Goal: Task Accomplishment & Management: Manage account settings

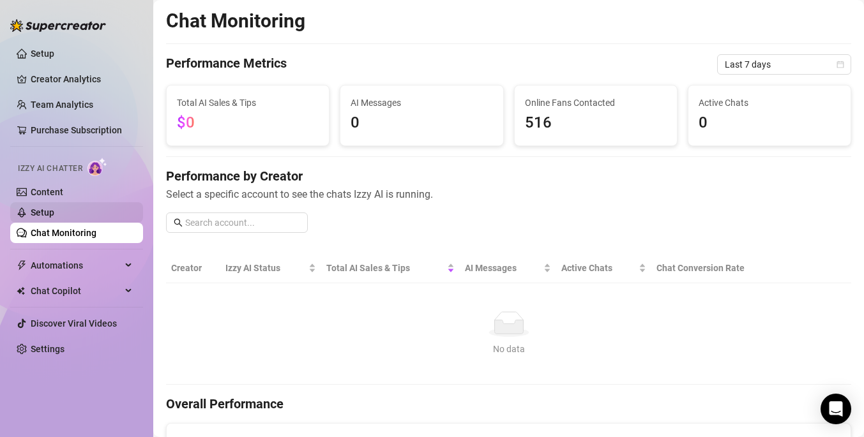
click at [40, 216] on link "Setup" at bounding box center [43, 212] width 24 height 10
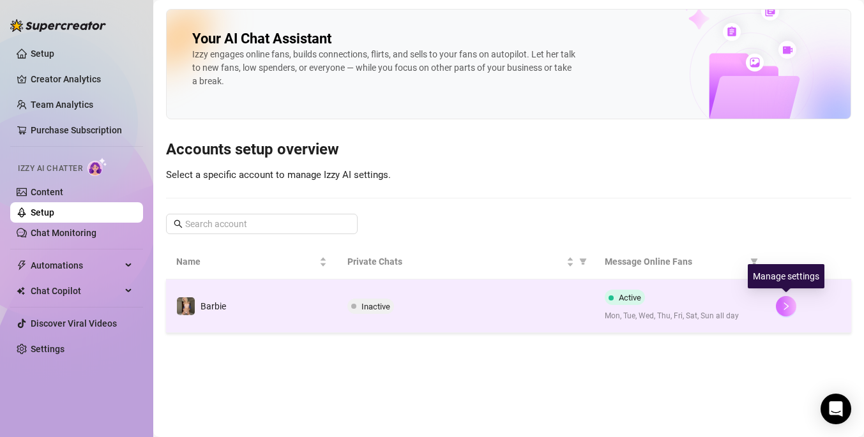
click at [793, 303] on button "button" at bounding box center [786, 306] width 20 height 20
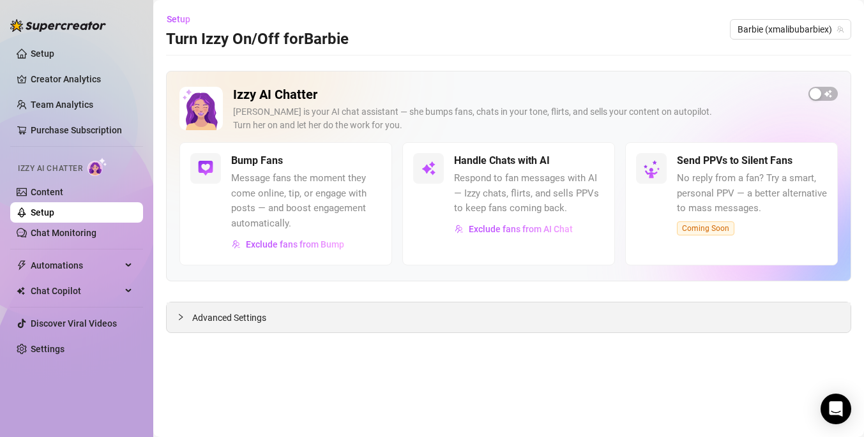
click at [177, 315] on icon "collapsed" at bounding box center [181, 317] width 8 height 8
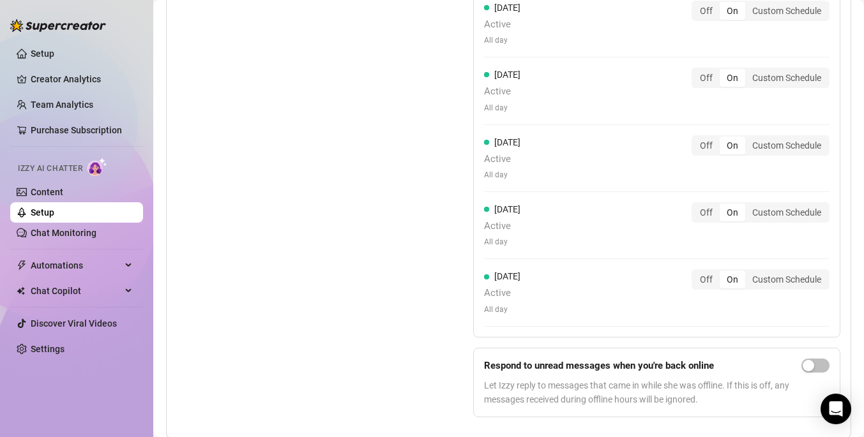
scroll to position [1257, 0]
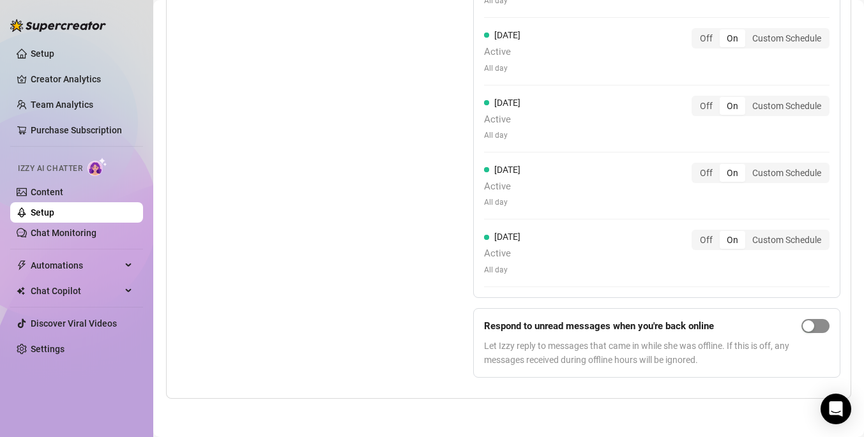
click at [811, 327] on div "button" at bounding box center [807, 325] width 11 height 11
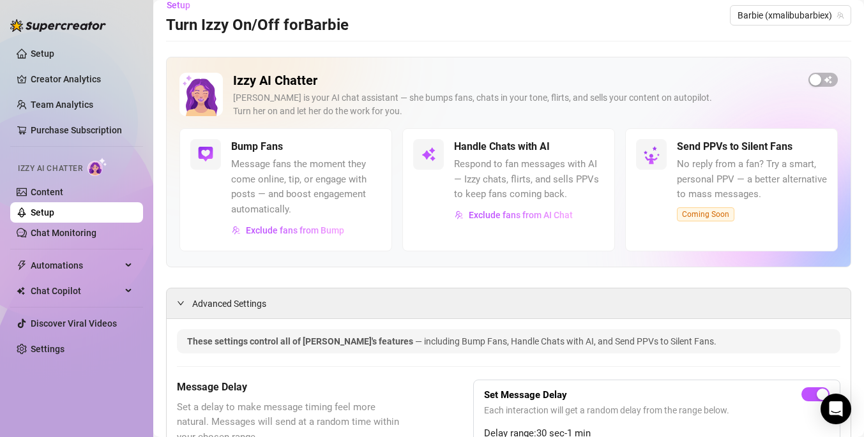
scroll to position [0, 0]
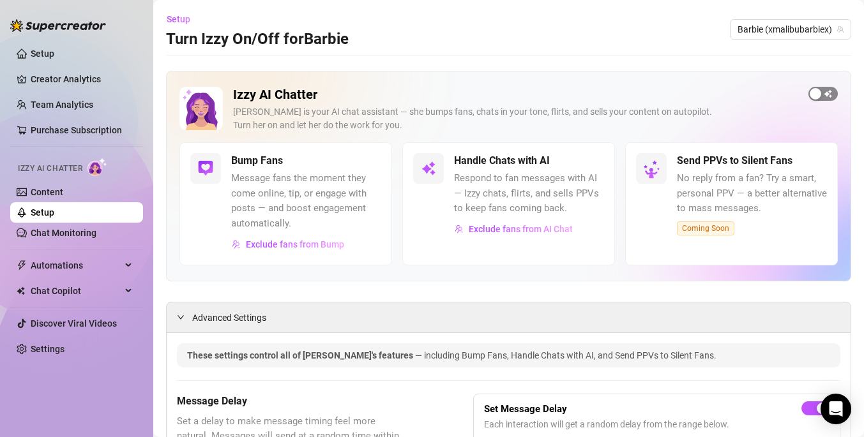
click at [818, 93] on div "button" at bounding box center [814, 93] width 11 height 11
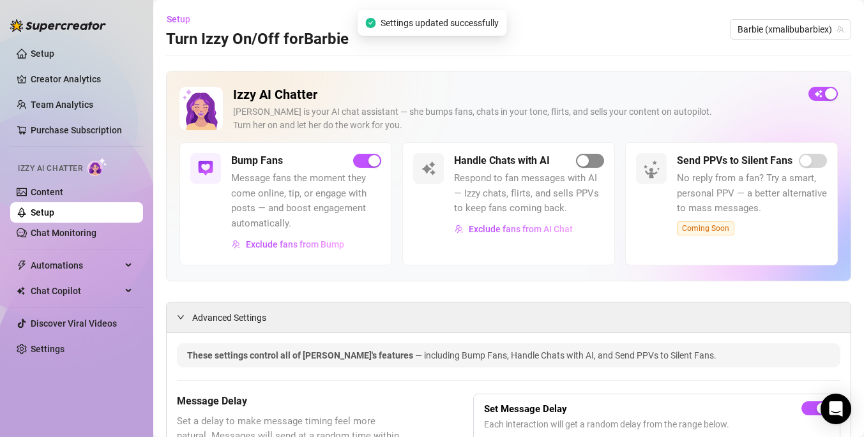
click at [580, 167] on span "button" at bounding box center [590, 161] width 28 height 14
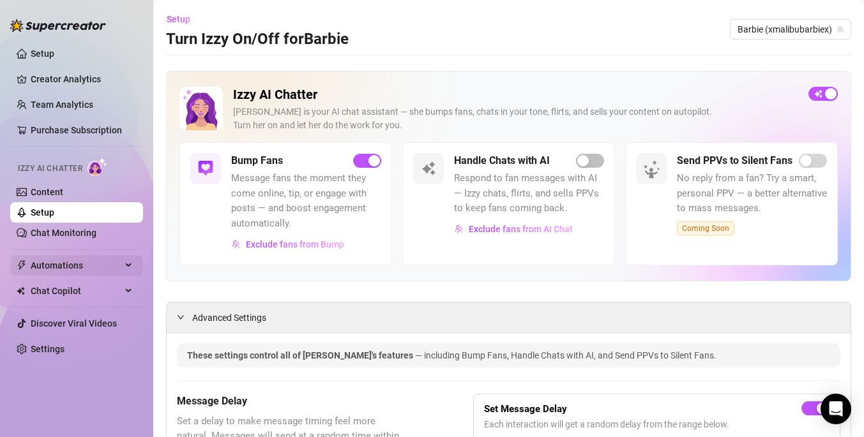
click at [68, 263] on span "Automations" at bounding box center [76, 265] width 91 height 20
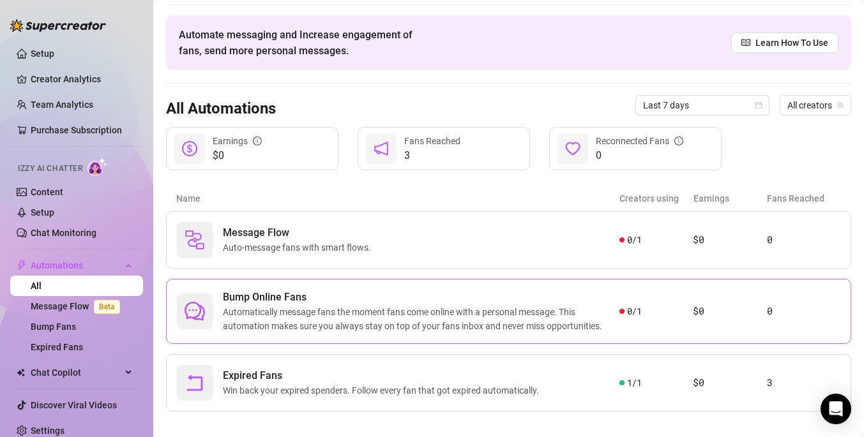
scroll to position [51, 0]
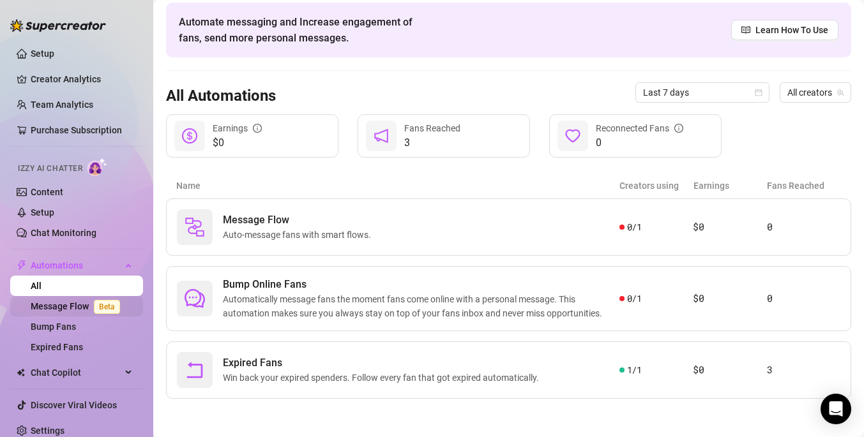
click at [78, 304] on link "Message Flow Beta" at bounding box center [78, 306] width 94 height 10
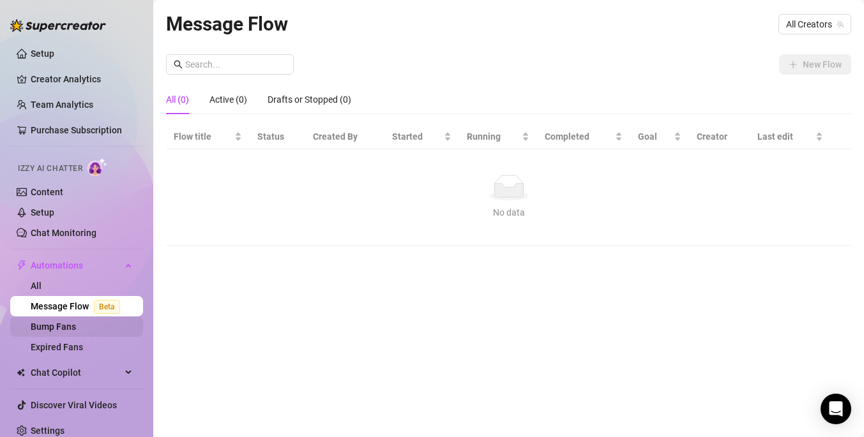
click at [61, 327] on link "Bump Fans" at bounding box center [53, 327] width 45 height 10
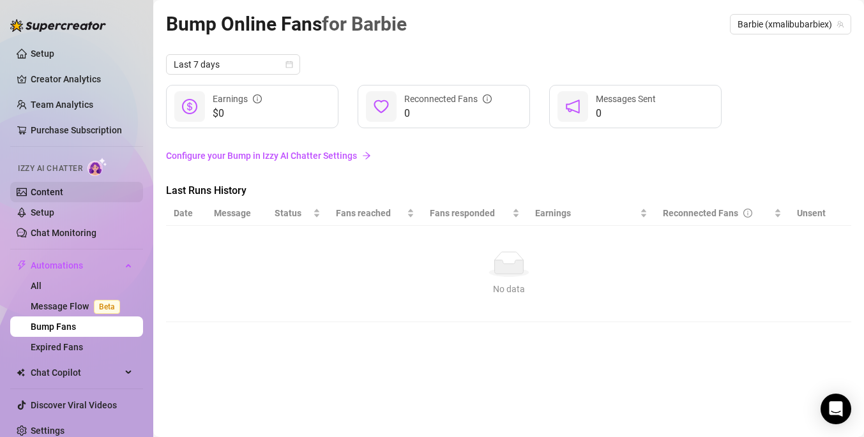
click at [47, 188] on link "Content" at bounding box center [47, 192] width 33 height 10
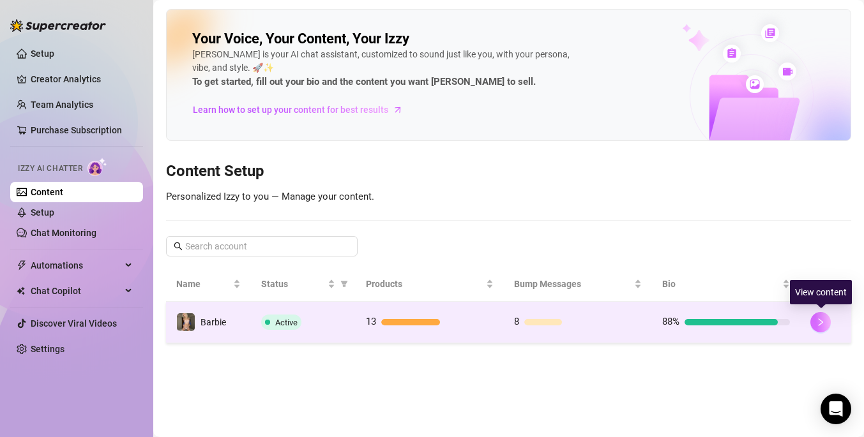
click at [829, 320] on button "button" at bounding box center [820, 322] width 20 height 20
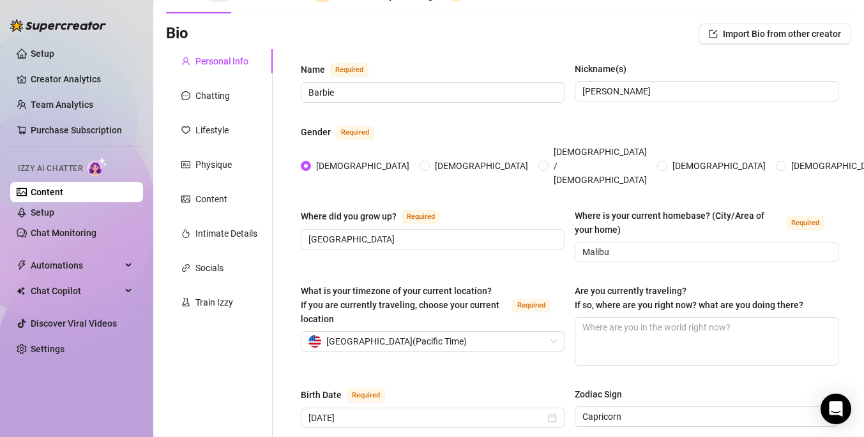
scroll to position [73, 0]
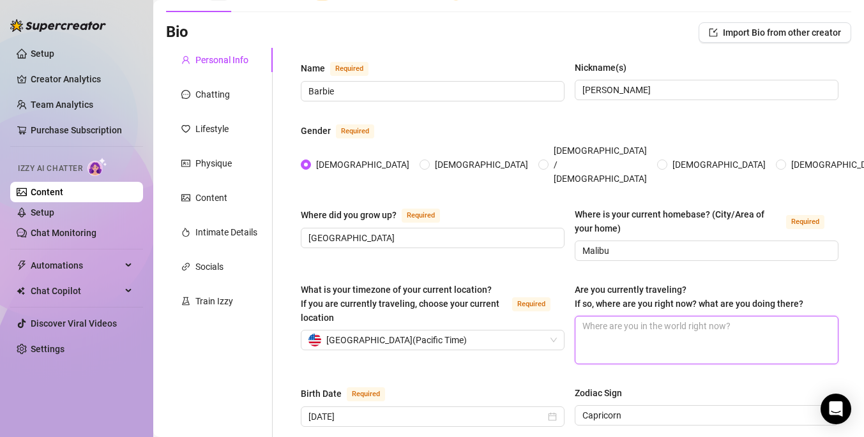
click at [616, 319] on textarea "Are you currently traveling? If so, where are you right now? what are you doing…" at bounding box center [706, 340] width 262 height 47
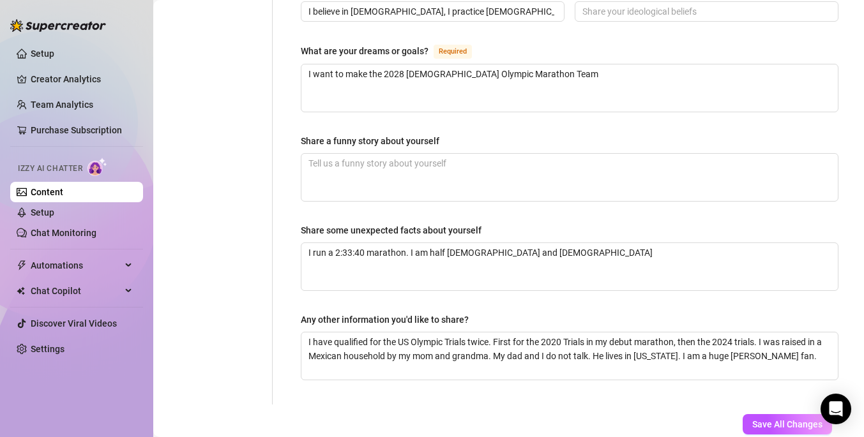
scroll to position [841, 0]
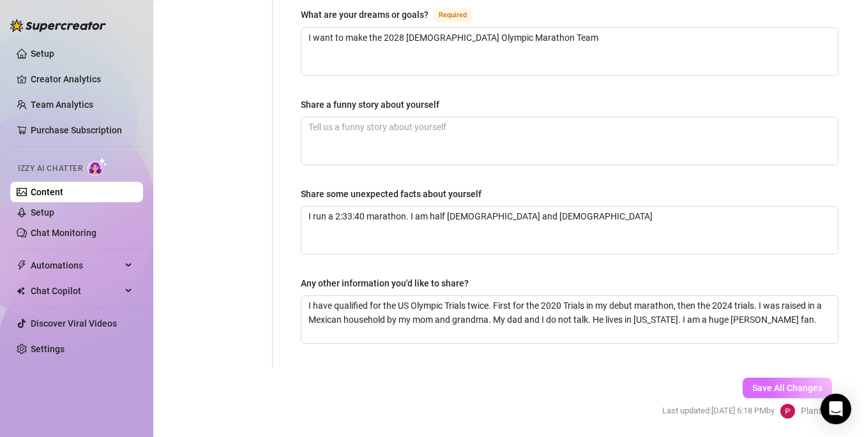
click at [788, 378] on button "Save All Changes" at bounding box center [786, 388] width 89 height 20
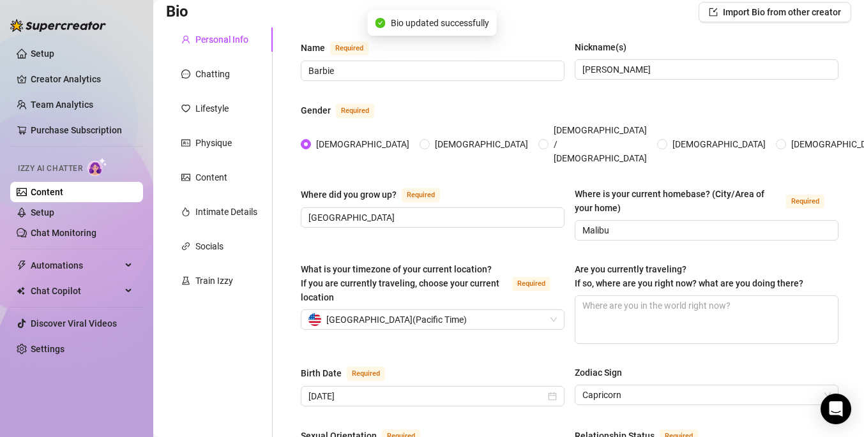
scroll to position [0, 0]
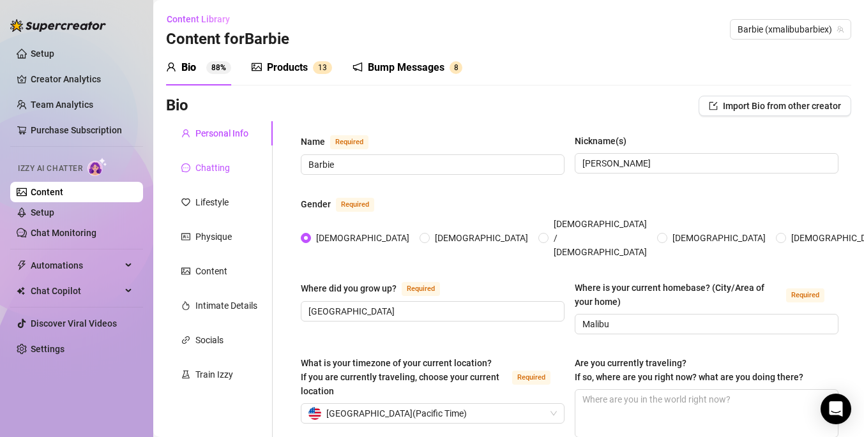
click at [223, 164] on div "Chatting" at bounding box center [212, 168] width 34 height 14
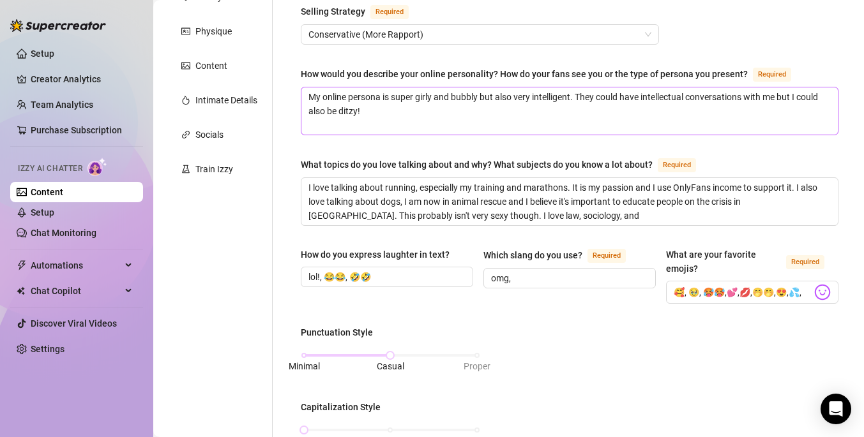
scroll to position [207, 0]
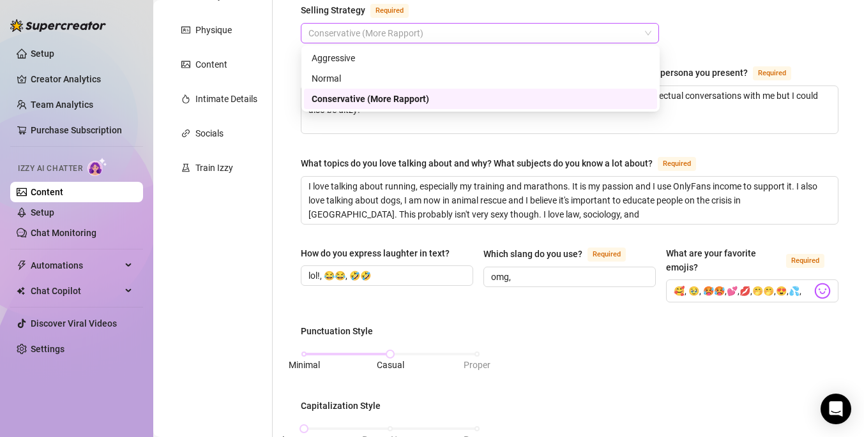
click at [411, 34] on span "Conservative (More Rapport)" at bounding box center [479, 33] width 343 height 19
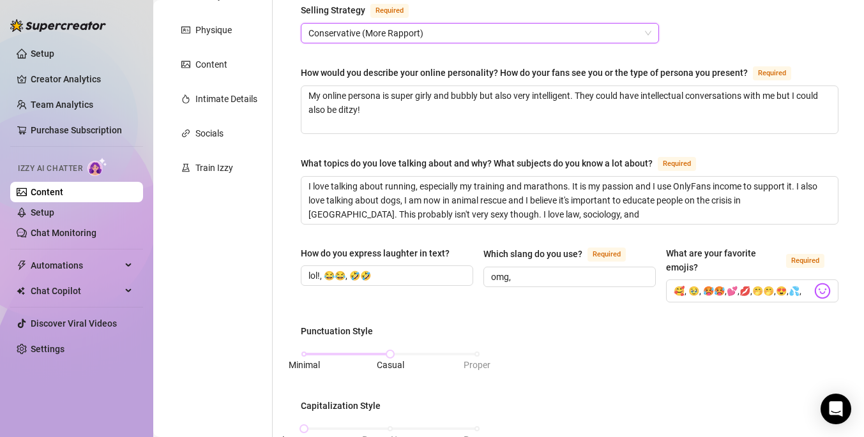
click at [486, 17] on div "Selling Strategy Required" at bounding box center [480, 13] width 358 height 20
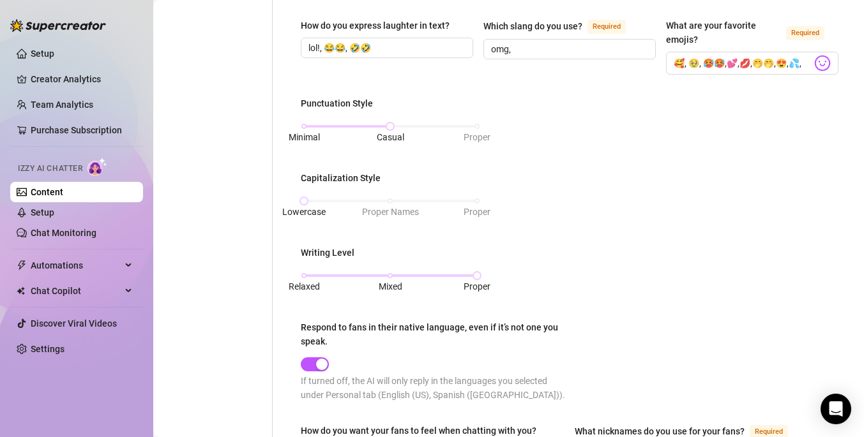
scroll to position [0, 0]
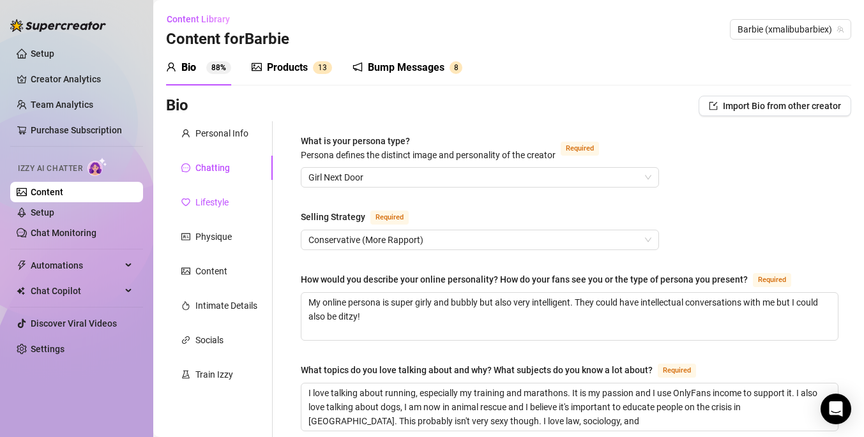
click at [220, 208] on div "Lifestyle" at bounding box center [211, 202] width 33 height 14
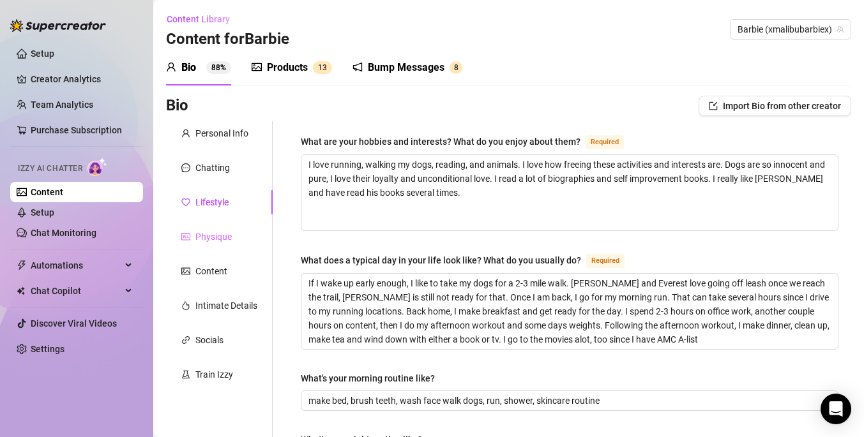
click at [221, 244] on div "Physique" at bounding box center [219, 237] width 107 height 24
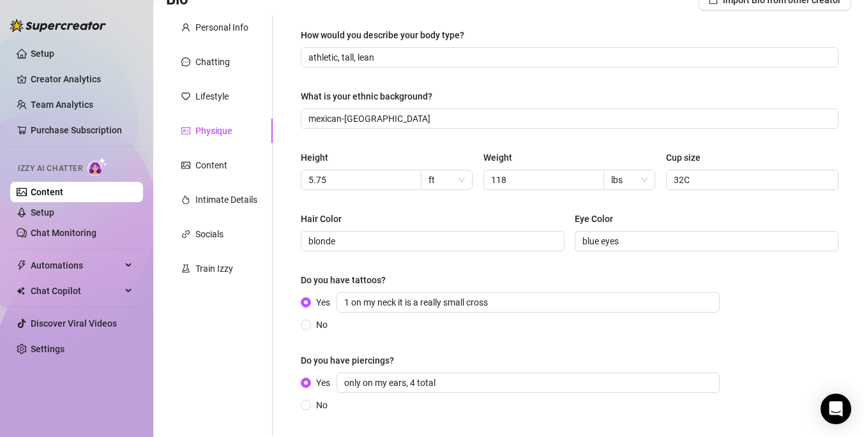
scroll to position [217, 0]
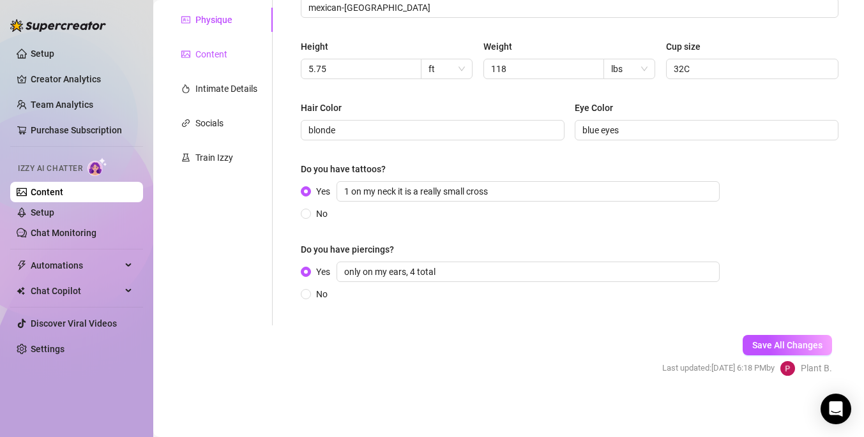
click at [208, 49] on div "Content" at bounding box center [211, 54] width 32 height 14
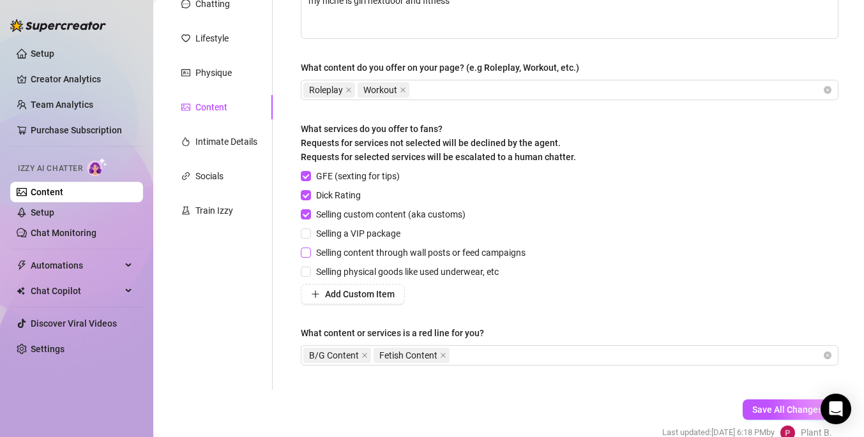
scroll to position [156, 0]
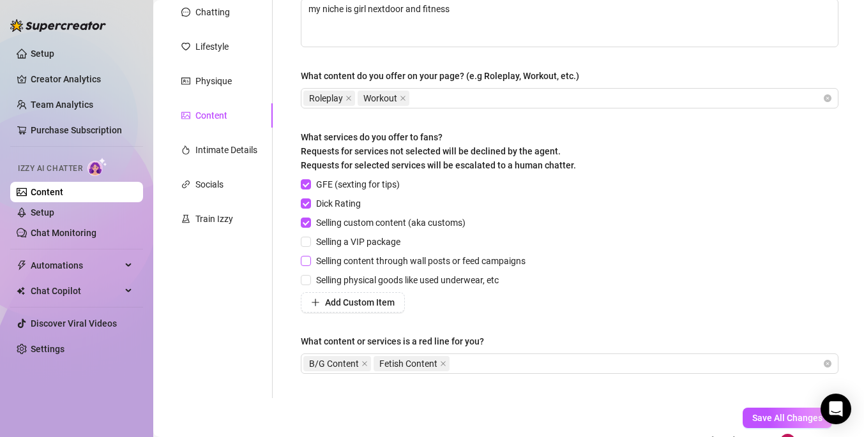
click at [308, 258] on input "Selling content through wall posts or feed campaigns" at bounding box center [305, 260] width 9 height 9
checkbox input "true"
click at [776, 419] on span "Save All Changes" at bounding box center [787, 418] width 70 height 10
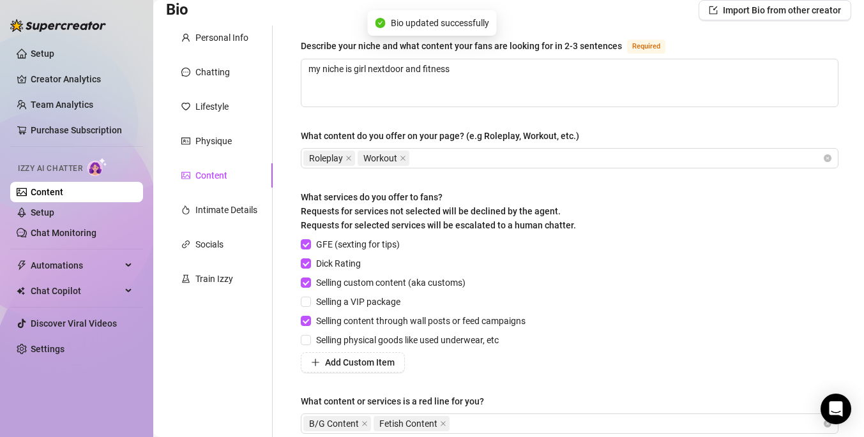
scroll to position [89, 0]
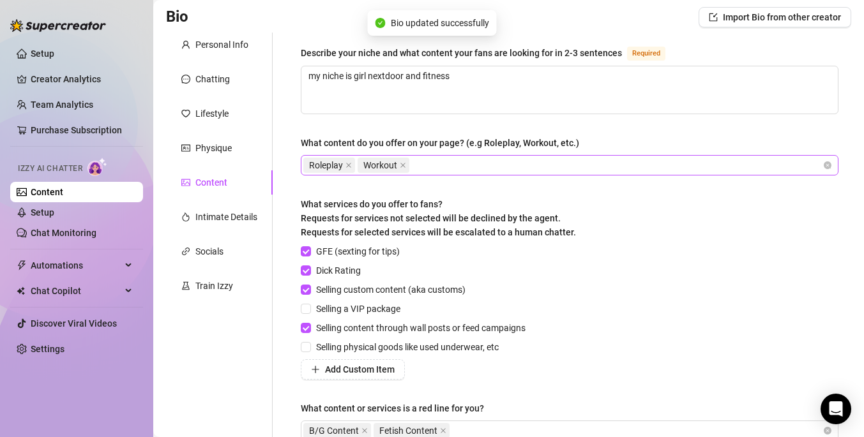
click at [451, 163] on div "Roleplay Workout" at bounding box center [562, 165] width 519 height 18
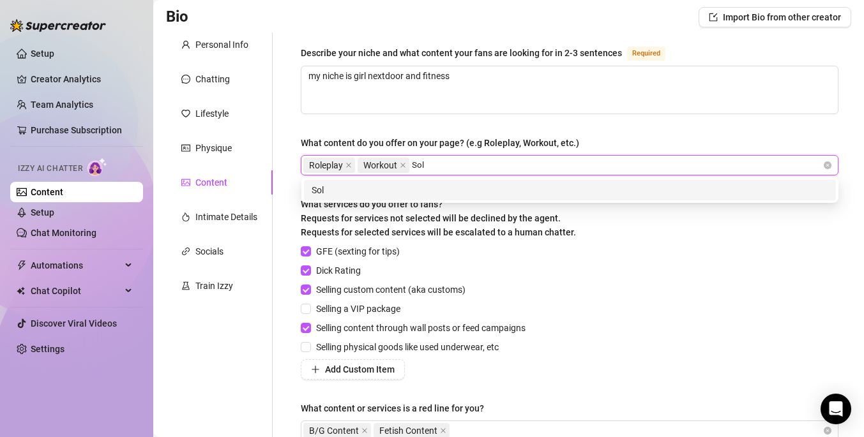
type input "Solo"
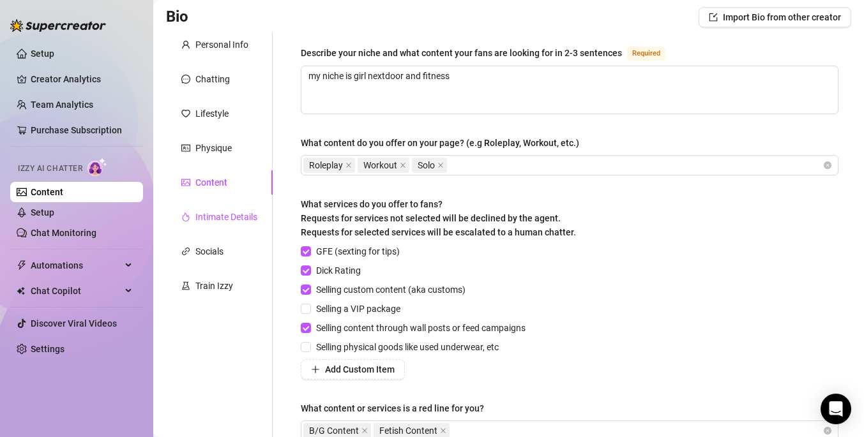
click at [210, 213] on div "Intimate Details" at bounding box center [226, 217] width 62 height 14
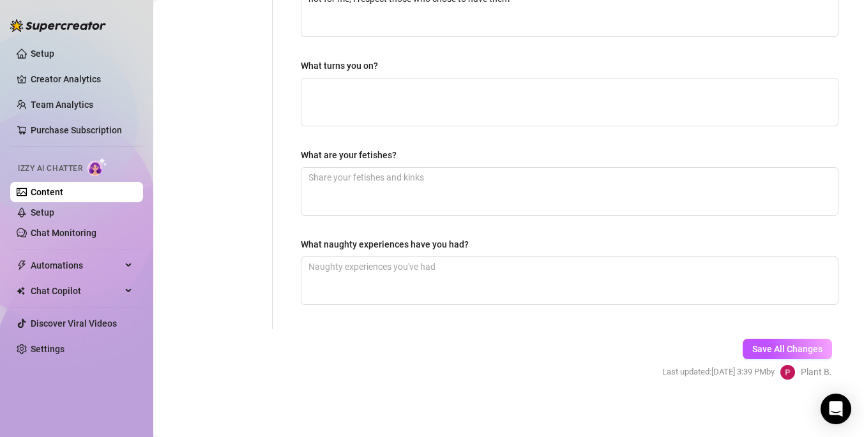
scroll to position [437, 0]
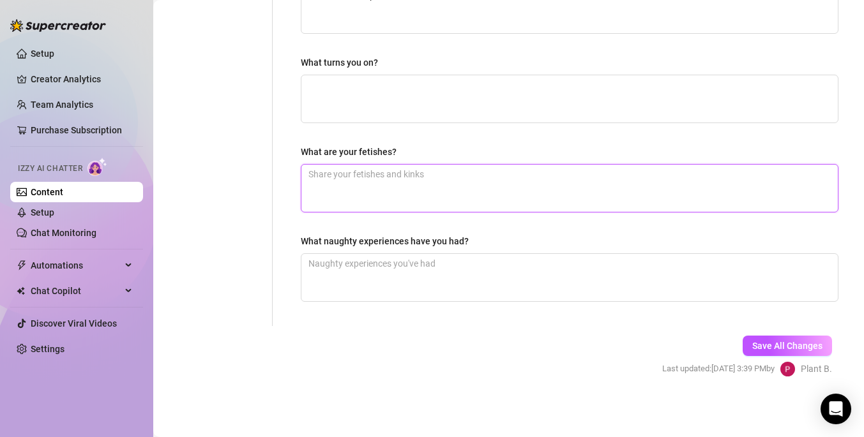
click at [320, 181] on textarea "What are your fetishes?" at bounding box center [569, 188] width 536 height 47
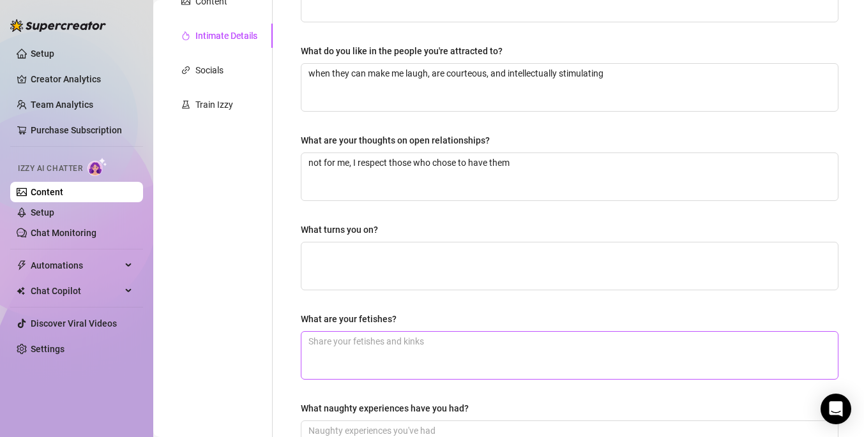
scroll to position [269, 0]
click at [335, 347] on textarea "What are your fetishes?" at bounding box center [569, 356] width 536 height 47
type textarea "I"
type textarea "I d"
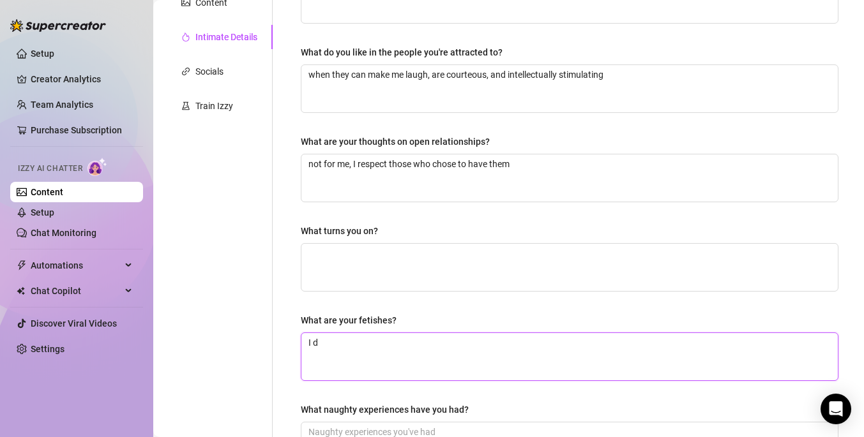
type textarea "I do"
type textarea "I don"
type textarea "I don'"
type textarea "I don't"
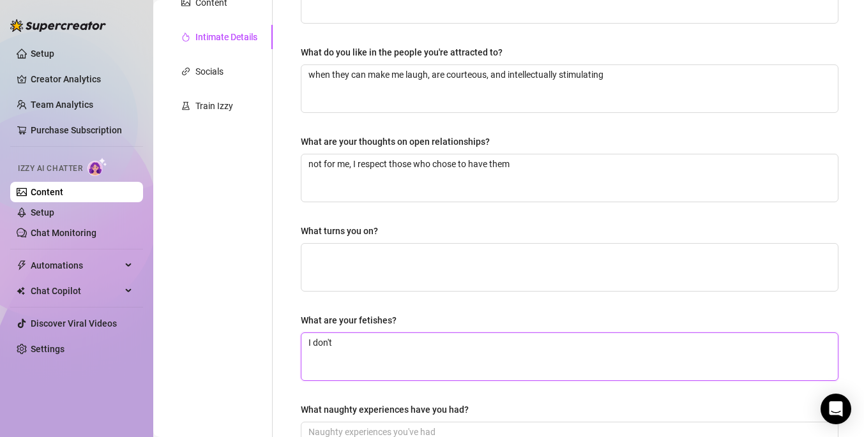
type textarea "I don't h"
type textarea "I don't ha"
type textarea "I don't hav"
type textarea "I don't have"
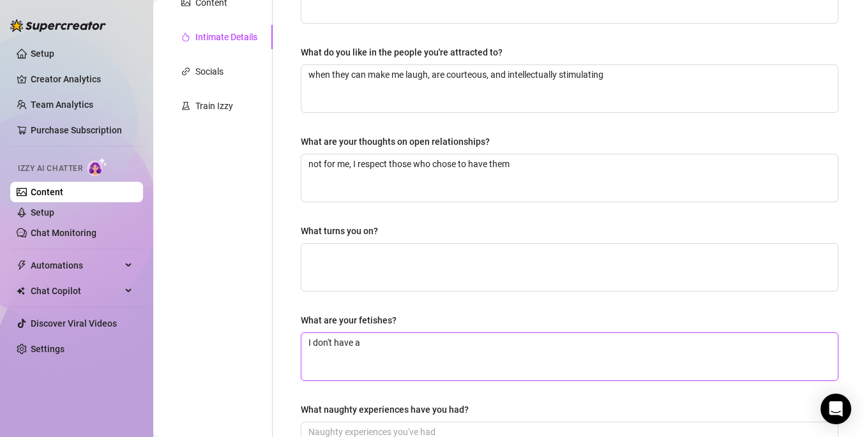
type textarea "I don't have an"
type textarea "I don't have any"
type textarea "I don't have any f"
type textarea "I don't have any"
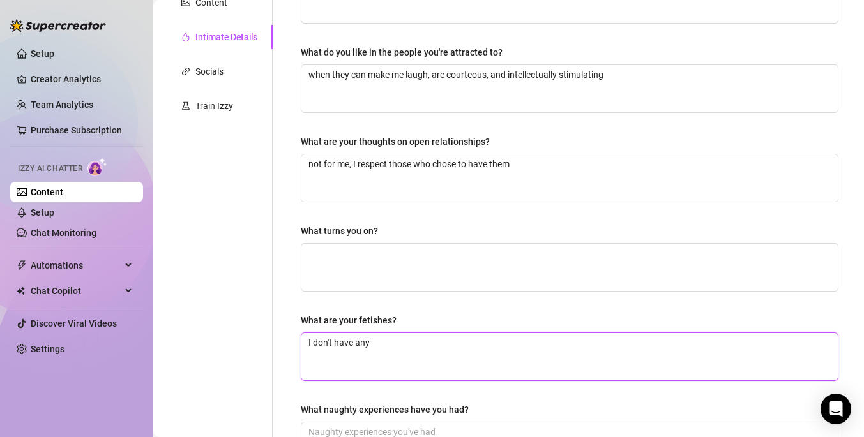
type textarea "I don't have any s"
type textarea "I don't have any spe"
type textarea "I don't have any spec"
type textarea "I don't have any speci"
type textarea "I don't have any specif"
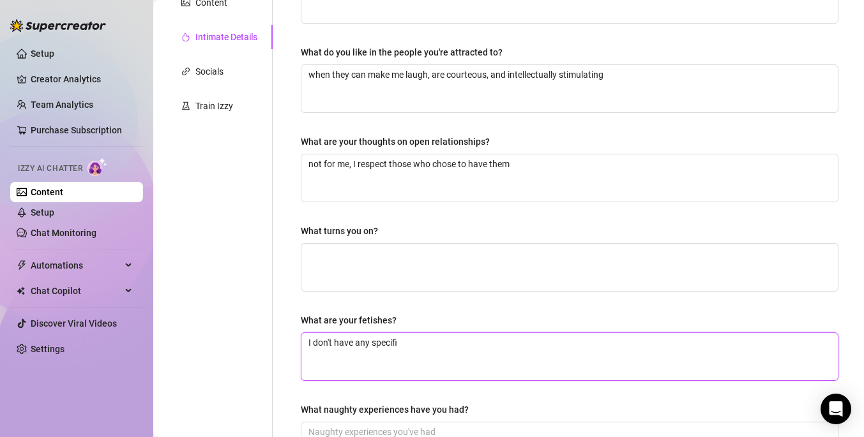
type textarea "I don't have any specific"
type textarea "I don't have any specific f"
type textarea "I don't have any specific fe"
type textarea "I don't have any specific fes"
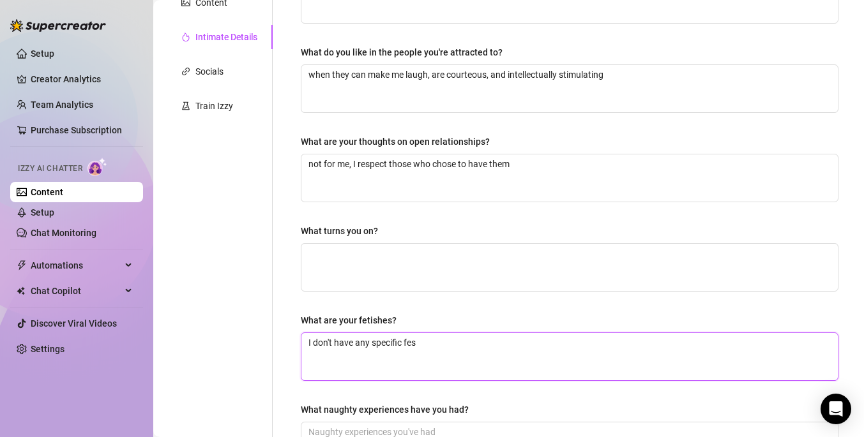
type textarea "I don't have any specific fe"
type textarea "I don't have any specific fet"
type textarea "I don't have any specific feti"
type textarea "I don't have any specific fetish"
type textarea "I don't have any specific fetishe"
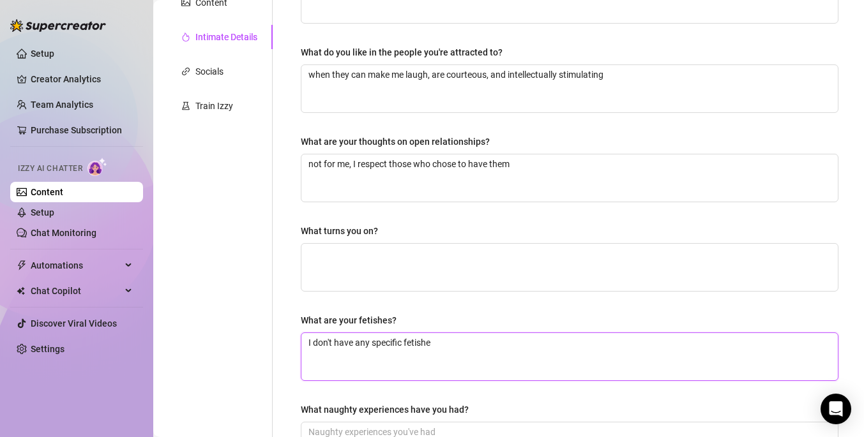
type textarea "I don't have any specific fetishes"
type textarea "I don't have any specific fetishes,"
type textarea "I don't have any specific fetishes, b"
type textarea "I don't have any specific fetishes, bu"
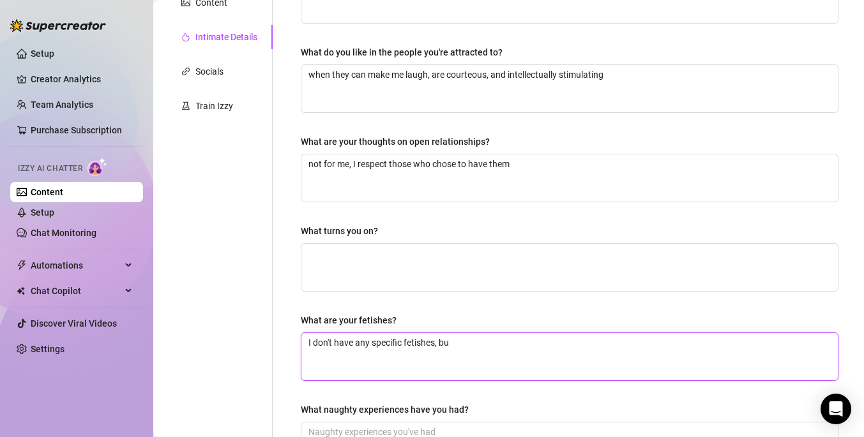
type textarea "I don't have any specific fetishes, but"
type textarea "I don't have any specific fetishes, but i"
type textarea "I don't have any specific fetishes, but I"
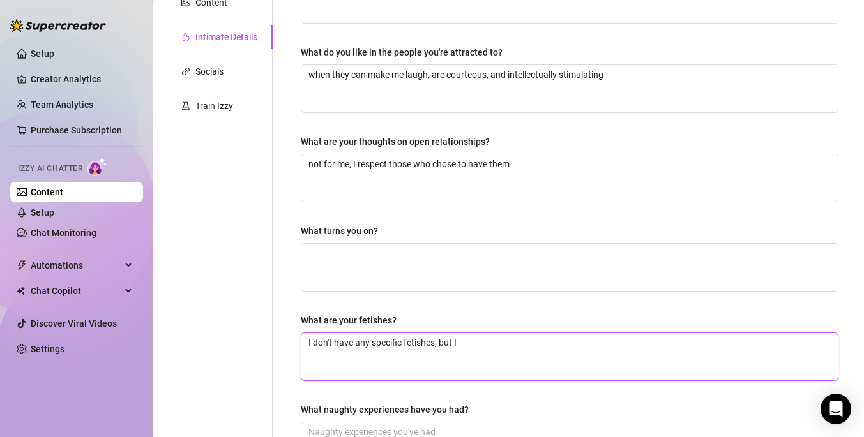
type textarea "I don't have any specific fetishes, but I d"
type textarea "I don't have any specific fetishes, but I do"
type textarea "I don't have any specific fetishes, but I do h"
type textarea "I don't have any specific fetishes, but I do ha"
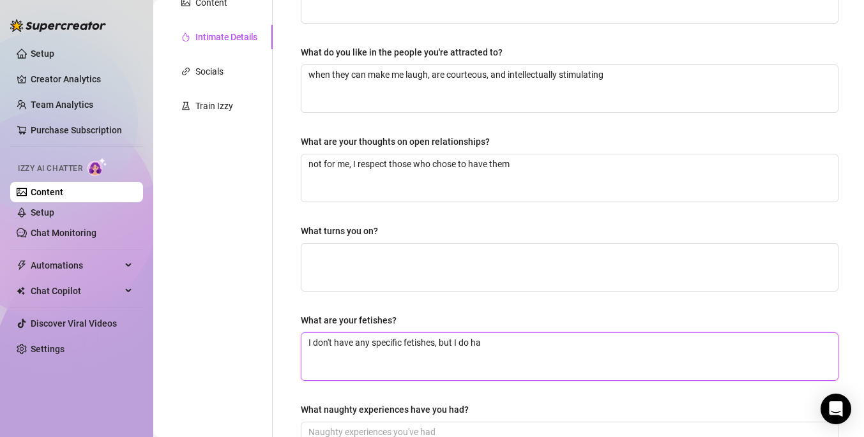
type textarea "I don't have any specific fetishes, but I do hav"
type textarea "I don't have any specific fetishes, but I do have"
type textarea "I don't have any specific fetishes, but I do have a"
type textarea "I don't have any specific fetishes, but I do have a d"
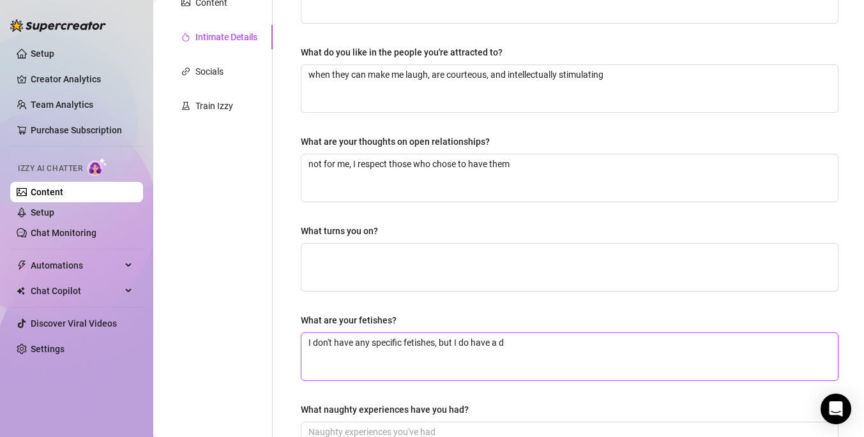
type textarea "I don't have any specific fetishes, but I do have a"
type textarea "I don't have any specific fetishes, but I do have a g"
type textarea "I don't have any specific fetishes, but I do have a go"
type textarea "I don't have any specific fetishes, but I do have a [DEMOGRAPHIC_DATA]"
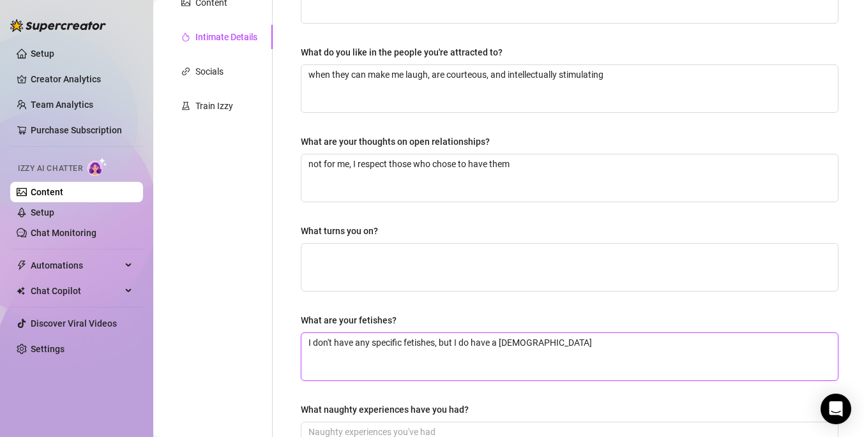
type textarea "I don't have any specific fetishes, but I do have a [DEMOGRAPHIC_DATA]"
type textarea "I don't have any specific fetishes, but I do have a [DEMOGRAPHIC_DATA]/"
type textarea "I don't have any specific fetishes, but I do have a [DEMOGRAPHIC_DATA]/w"
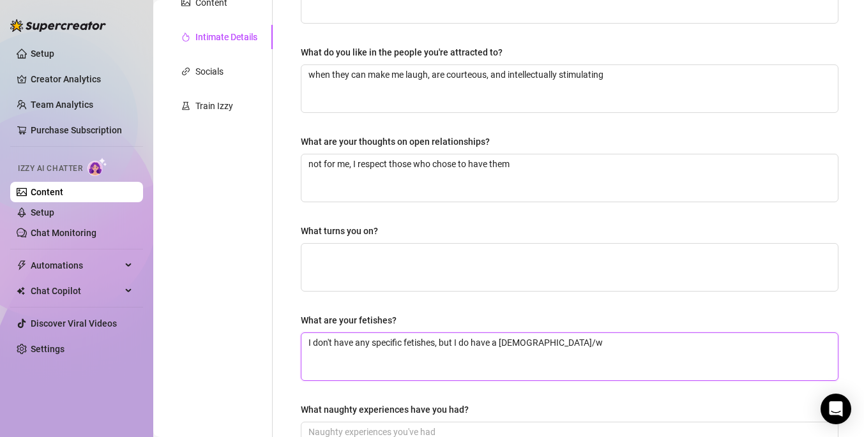
type textarea "I don't have any specific fetishes, but I do have a [DEMOGRAPHIC_DATA]/wo"
type textarea "I don't have any specific fetishes, but I do have a [DEMOGRAPHIC_DATA]/wor"
type textarea "I don't have any specific fetishes, but I do have a [DEMOGRAPHIC_DATA]/wors"
type textarea "I don't have any specific fetishes, but I do have a [DEMOGRAPHIC_DATA]/worsh"
type textarea "I don't have any specific fetishes, but I do have a [DEMOGRAPHIC_DATA]/worshi"
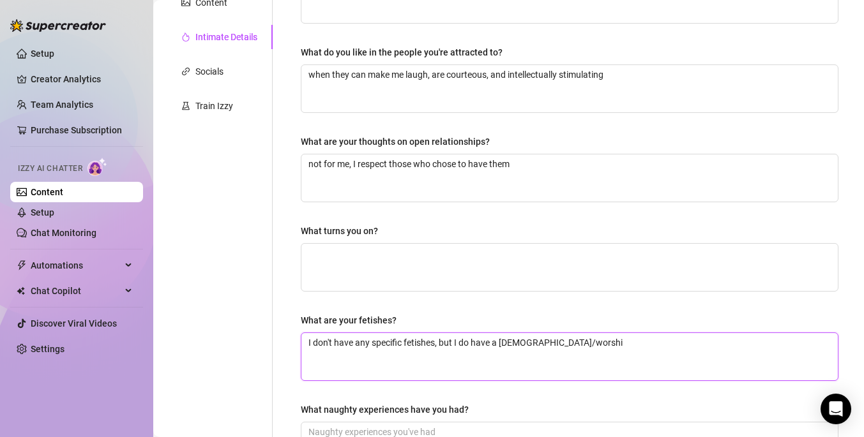
type textarea "I don't have any specific fetishes, but I do have a [DEMOGRAPHIC_DATA]/worship"
type textarea "I don't have any specific fetishes, but I do have a [DEMOGRAPHIC_DATA]/worship k"
type textarea "I don't have any specific fetishes, but I do have a [DEMOGRAPHIC_DATA]/worship …"
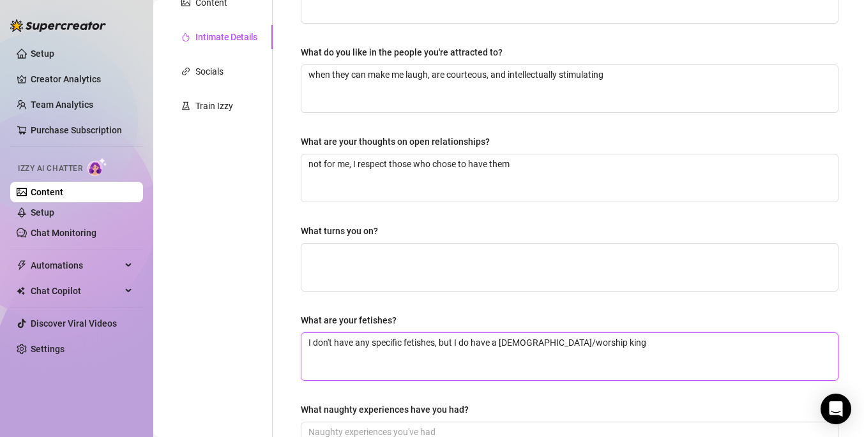
type textarea "I don't have any specific fetishes, but I do have a [DEMOGRAPHIC_DATA]/worship …"
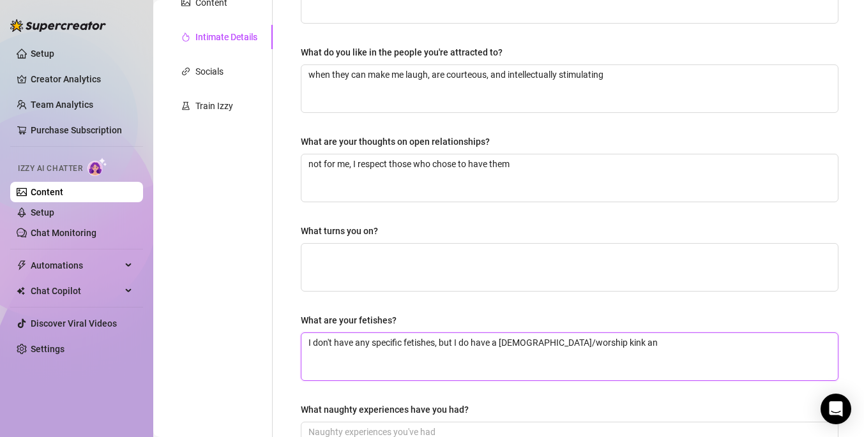
type textarea "I don't have any specific fetishes, but I do have a [DEMOGRAPHIC_DATA]/worship …"
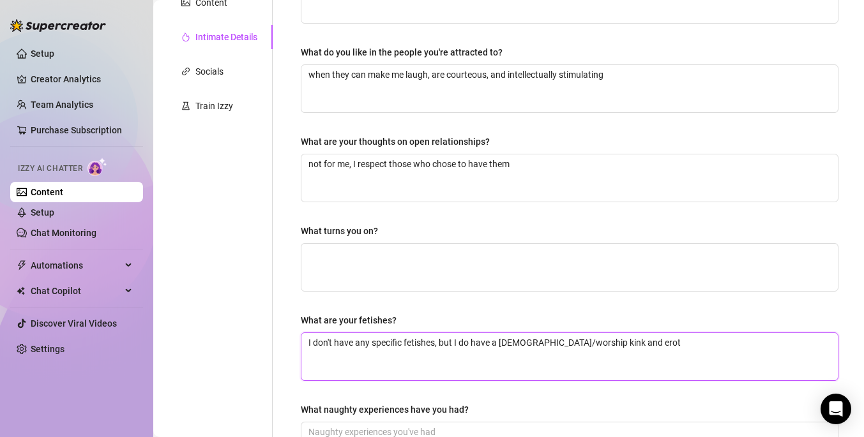
type textarea "I don't have any specific fetishes, but I do have a [DEMOGRAPHIC_DATA]/worship …"
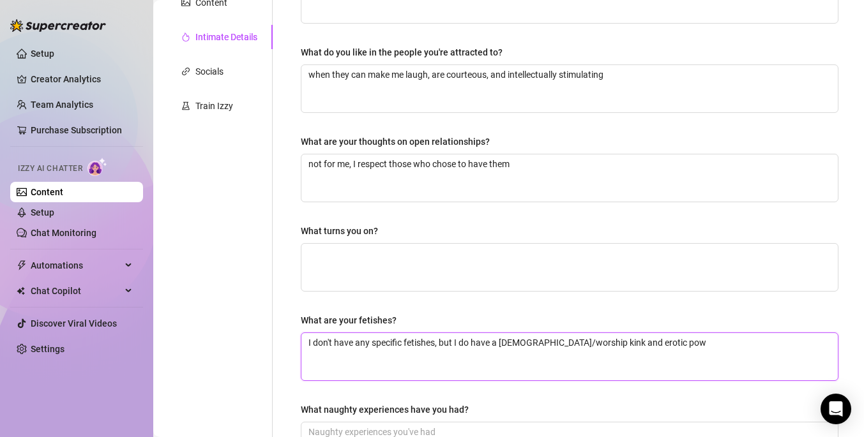
type textarea "I don't have any specific fetishes, but I do have a [DEMOGRAPHIC_DATA]/worship …"
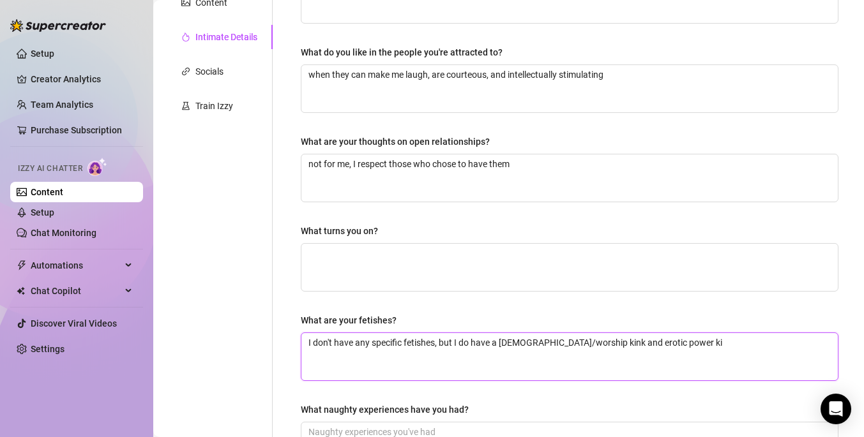
type textarea "I don't have any specific fetishes, but I do have a [DEMOGRAPHIC_DATA]/worship …"
drag, startPoint x: 588, startPoint y: 341, endPoint x: 571, endPoint y: 341, distance: 17.2
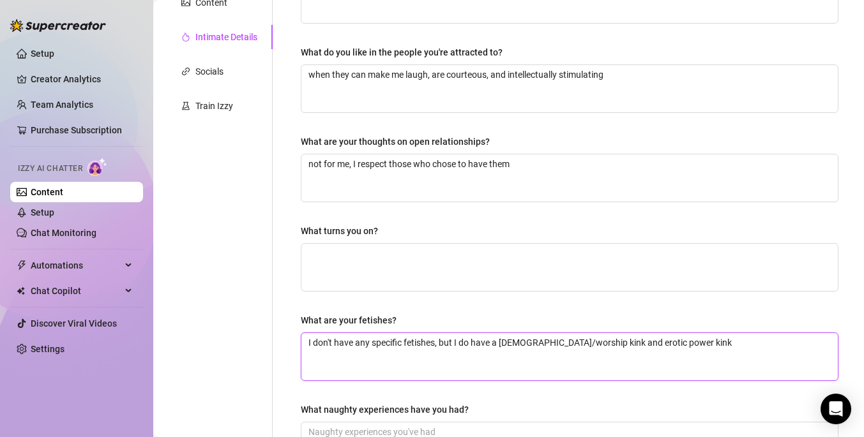
click at [571, 341] on textarea "I don't have any specific fetishes, but I do have a [DEMOGRAPHIC_DATA]/worship …" at bounding box center [569, 356] width 536 height 47
type textarea "I don't have any specific fetishes, but I do have a [DEMOGRAPHIC_DATA]/worship\…"
click at [377, 341] on textarea "I don't have any specific fetishes, but I do have a [DEMOGRAPHIC_DATA]/worship …" at bounding box center [569, 356] width 536 height 47
drag, startPoint x: 669, startPoint y: 344, endPoint x: 263, endPoint y: 296, distance: 408.9
click at [263, 296] on div "Personal Info Chatting Lifestyle Physique Content Intimate Details Socials Trai…" at bounding box center [508, 174] width 685 height 642
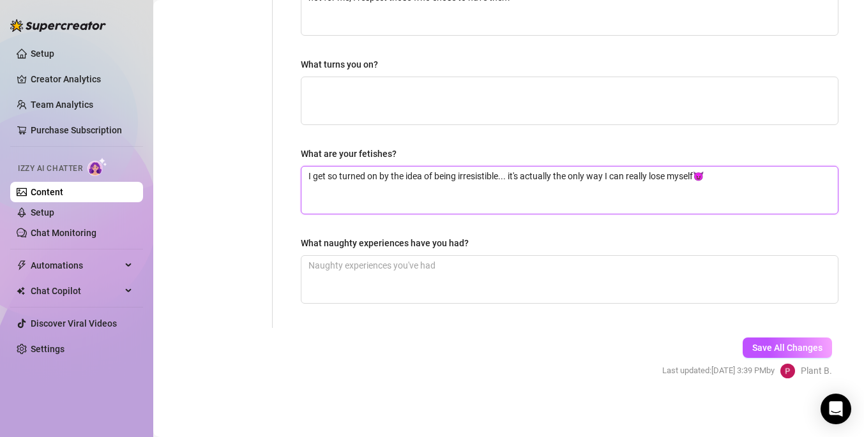
scroll to position [437, 0]
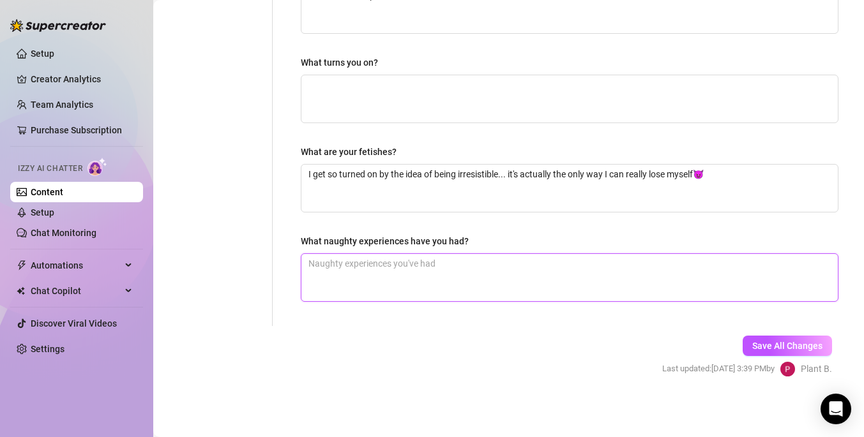
click at [327, 259] on textarea "What naughty experiences have you had?" at bounding box center [569, 277] width 536 height 47
click at [795, 267] on textarea "i've been fucked at a nightclub... not in a bathroom or somewhere hidden. in th…" at bounding box center [569, 277] width 536 height 47
click at [794, 267] on textarea "i've been fucked at a nightclub... not in a bathroom or somewhere hidden. in th…" at bounding box center [569, 277] width 536 height 47
click at [830, 263] on textarea "i've been fucked at a nightclub... not in a bathroom or somewhere hidden. in th…" at bounding box center [569, 277] width 536 height 47
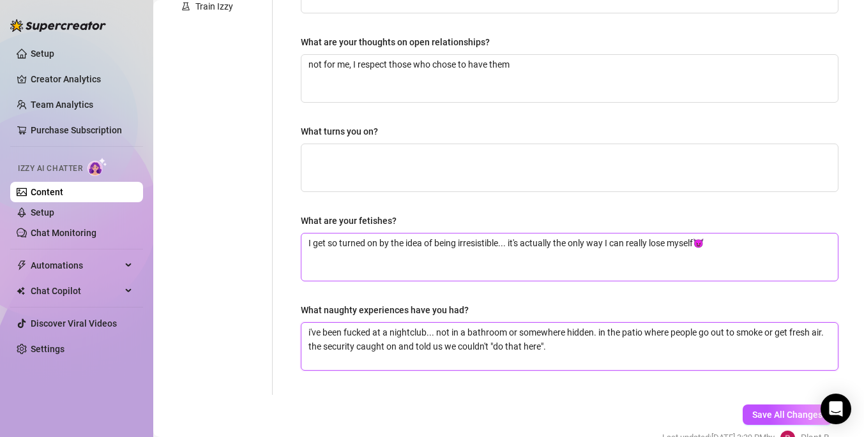
scroll to position [364, 0]
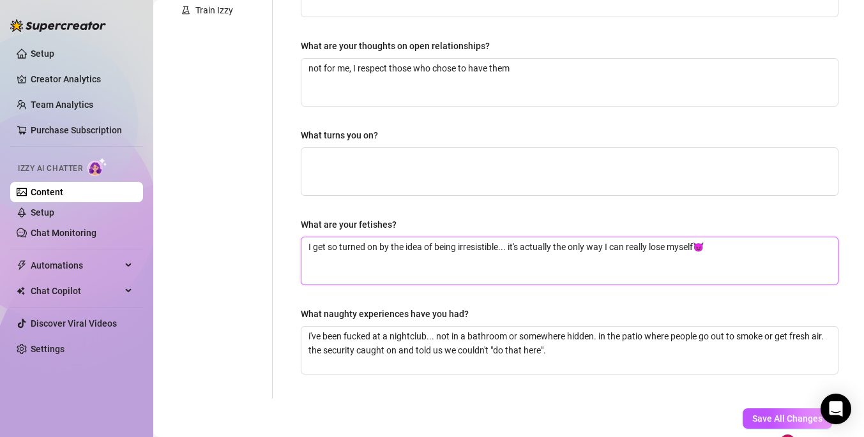
drag, startPoint x: 306, startPoint y: 245, endPoint x: 680, endPoint y: 259, distance: 374.3
click at [685, 259] on textarea "I get so turned on by the idea of being irresistible... it's actually the only …" at bounding box center [569, 260] width 536 height 47
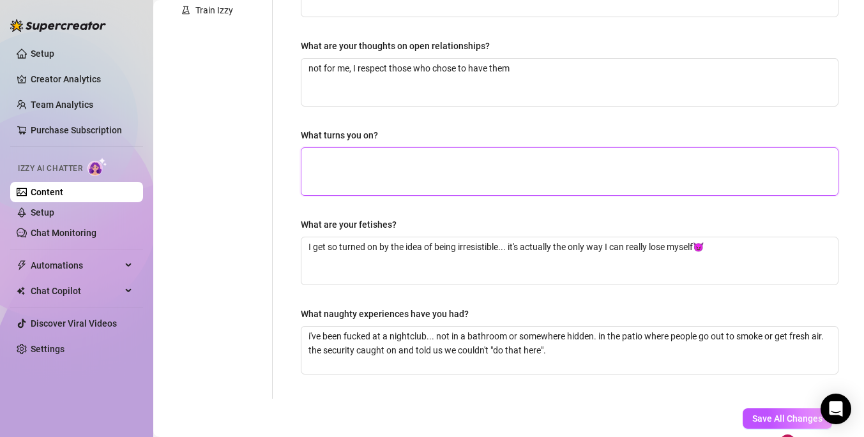
click at [559, 184] on textarea "What turns you on?" at bounding box center [569, 171] width 536 height 47
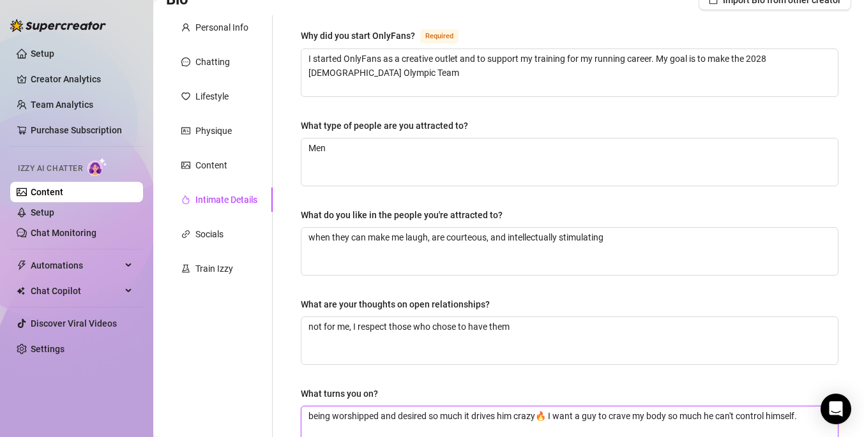
scroll to position [124, 0]
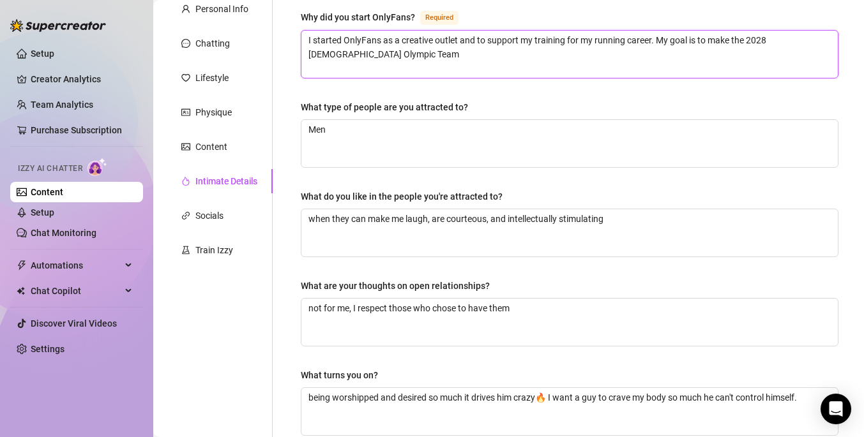
drag, startPoint x: 379, startPoint y: 38, endPoint x: 345, endPoint y: 38, distance: 33.2
click at [345, 38] on textarea "I started OnlyFans as a creative outlet and to support my training for my runni…" at bounding box center [569, 54] width 536 height 47
click at [354, 53] on textarea "I started onlyfans as a creative outlet and to support my training for my runni…" at bounding box center [569, 54] width 536 height 47
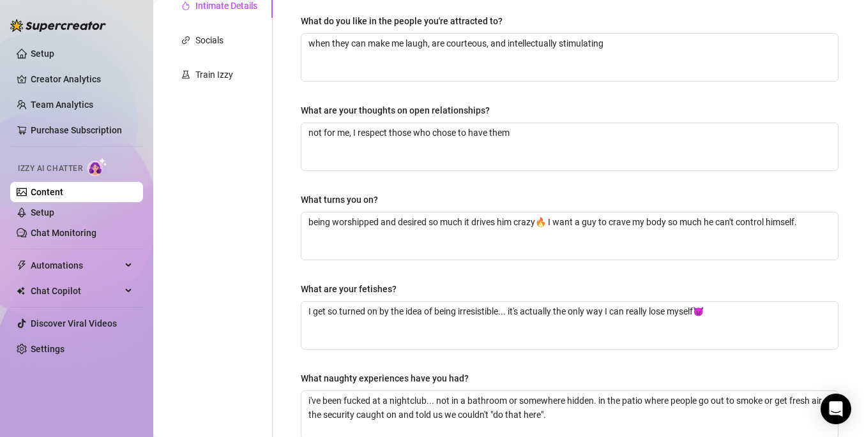
scroll to position [437, 0]
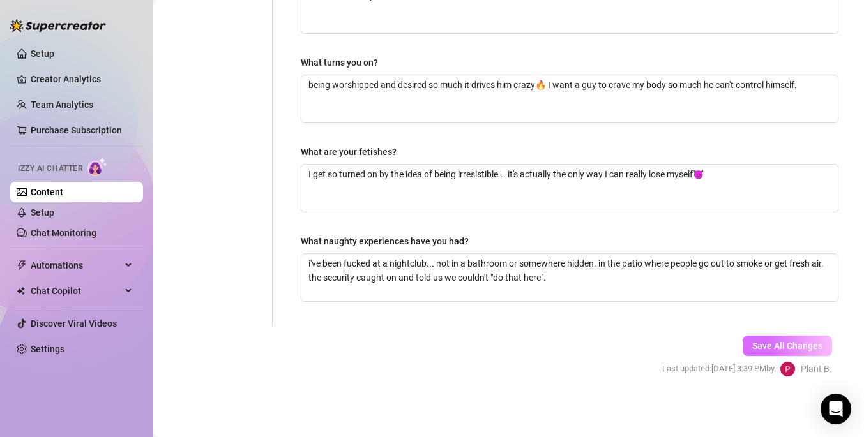
click at [771, 342] on span "Save All Changes" at bounding box center [787, 346] width 70 height 10
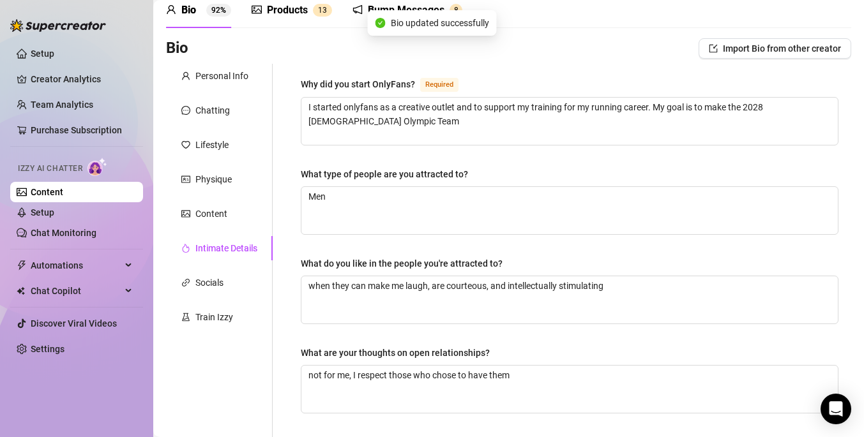
scroll to position [54, 0]
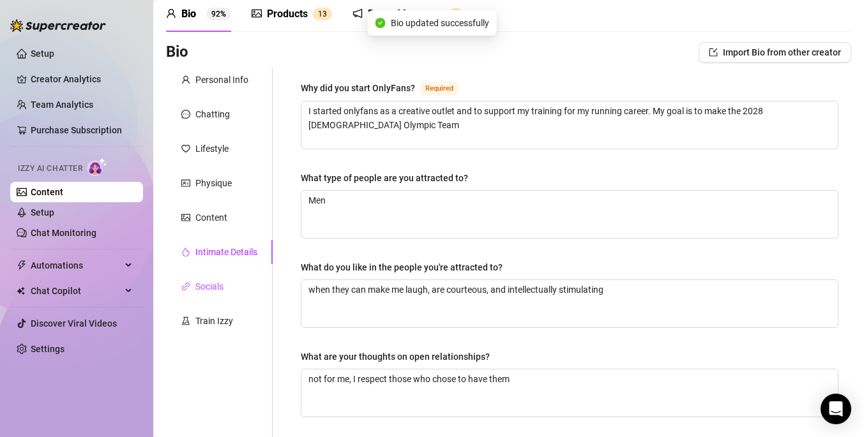
click at [218, 281] on div "Socials" at bounding box center [209, 287] width 28 height 14
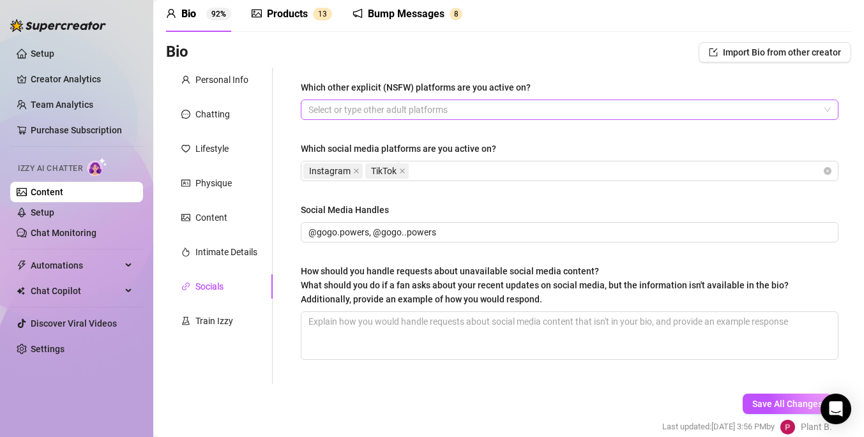
click at [401, 103] on div at bounding box center [562, 110] width 519 height 18
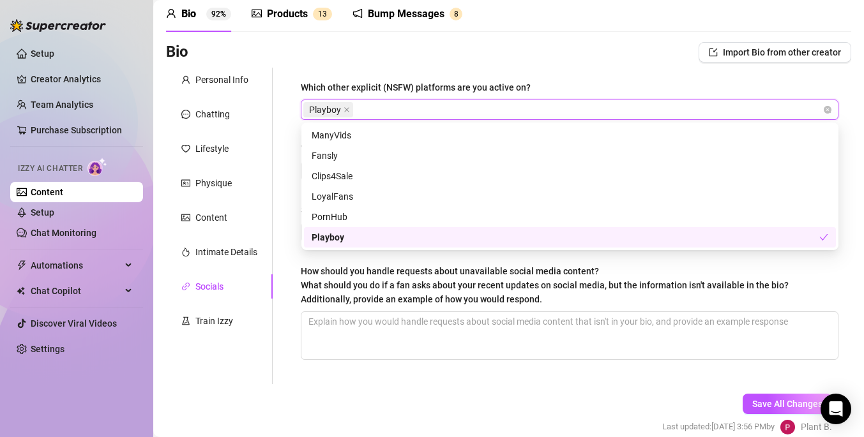
click at [327, 237] on div "Playboy" at bounding box center [564, 237] width 507 height 14
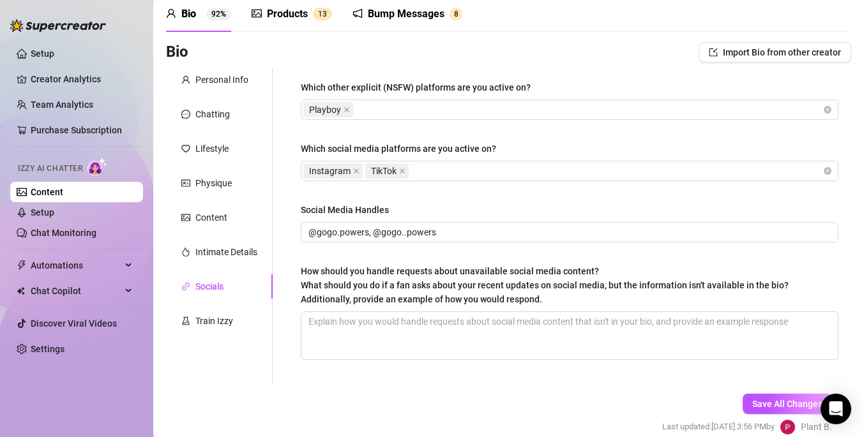
click at [284, 248] on div "Which other explicit (NSFW) platforms are you active on? Playboy Which social m…" at bounding box center [562, 226] width 578 height 317
click at [313, 330] on textarea "How should you handle requests about unavailable social media content? What sho…" at bounding box center [569, 335] width 536 height 47
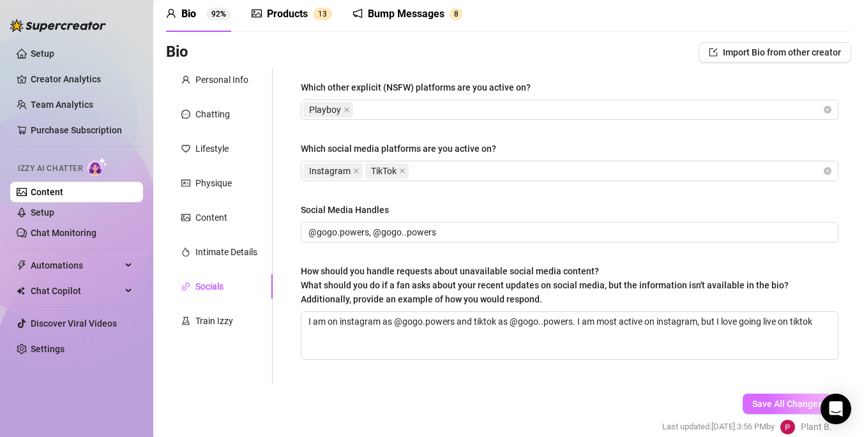
click at [770, 407] on span "Save All Changes" at bounding box center [787, 404] width 70 height 10
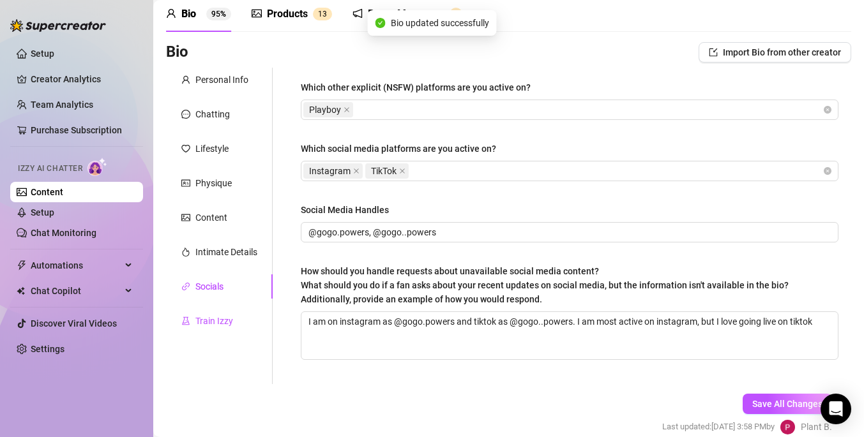
click at [207, 322] on div "Train Izzy" at bounding box center [214, 321] width 38 height 14
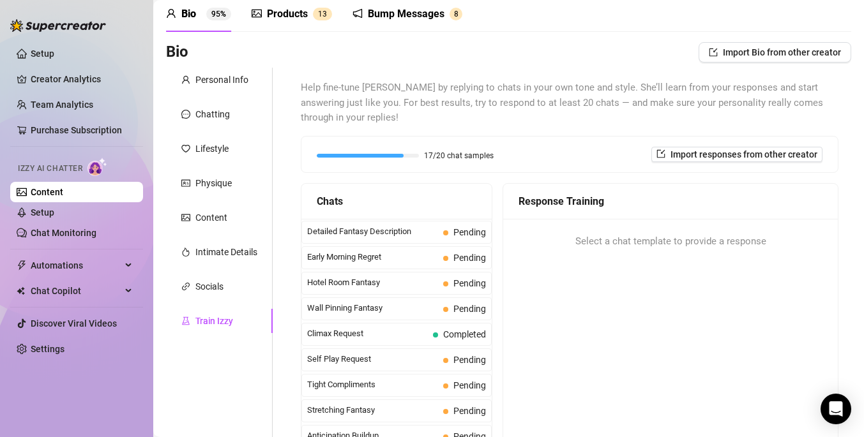
scroll to position [486, 0]
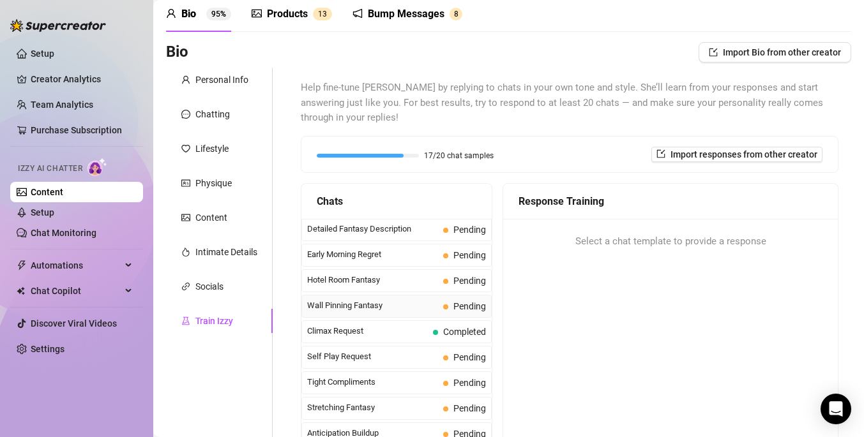
click at [434, 307] on span "Wall Pinning Fantasy" at bounding box center [372, 305] width 131 height 13
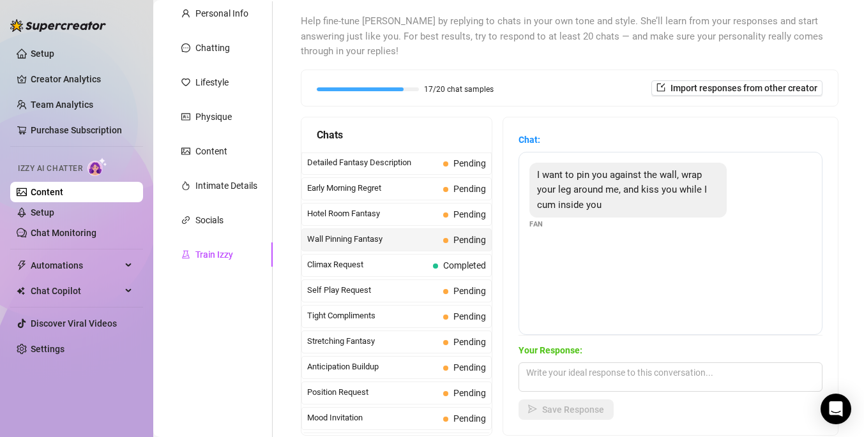
scroll to position [121, 0]
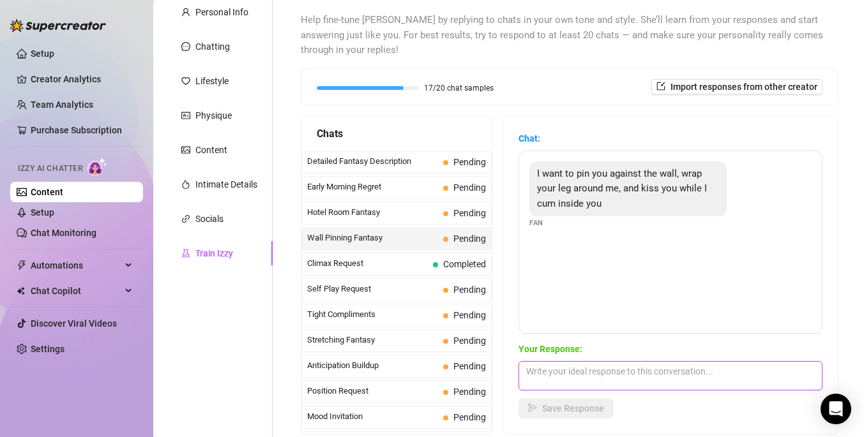
click at [550, 372] on textarea at bounding box center [670, 375] width 304 height 29
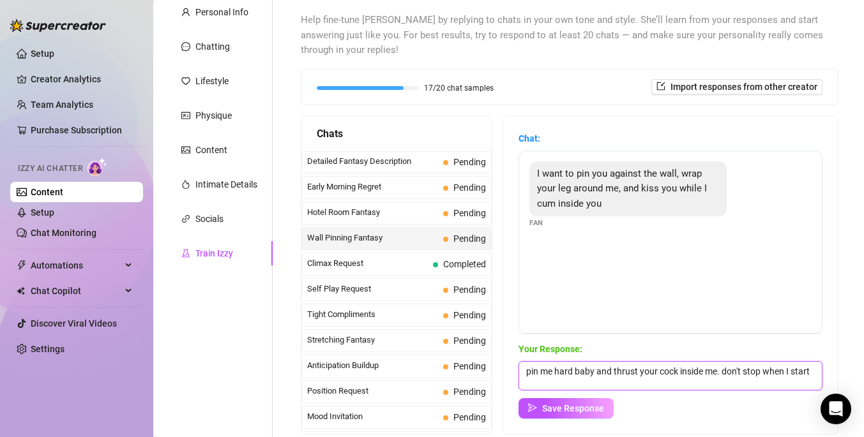
scroll to position [1, 0]
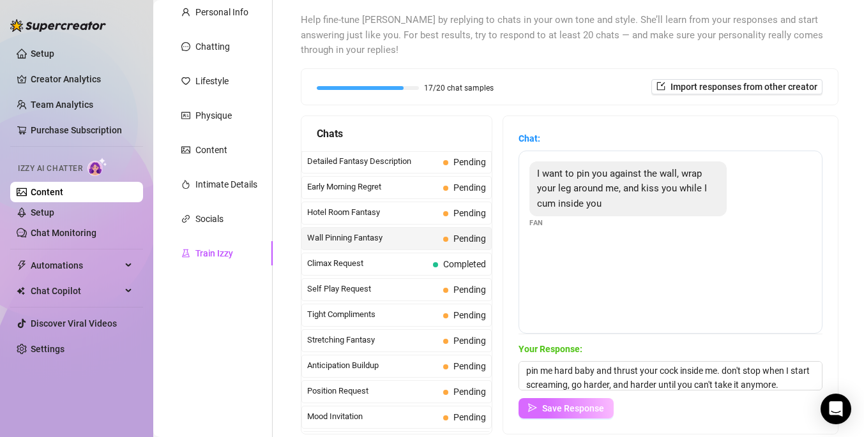
click at [602, 404] on span "Save Response" at bounding box center [573, 408] width 62 height 10
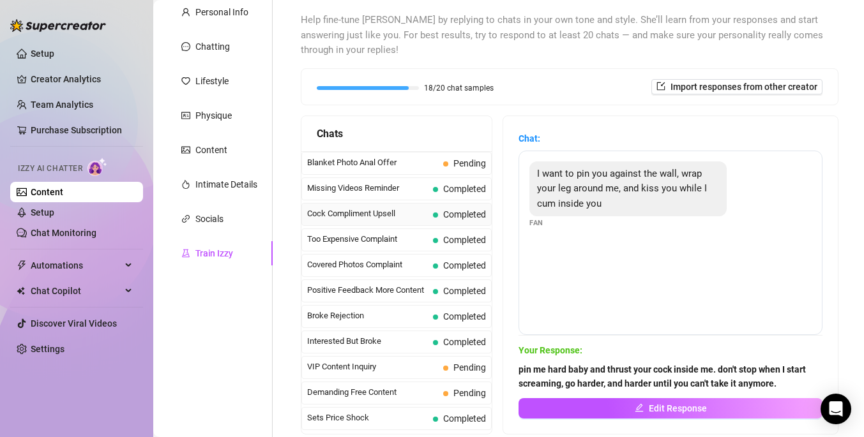
scroll to position [155, 0]
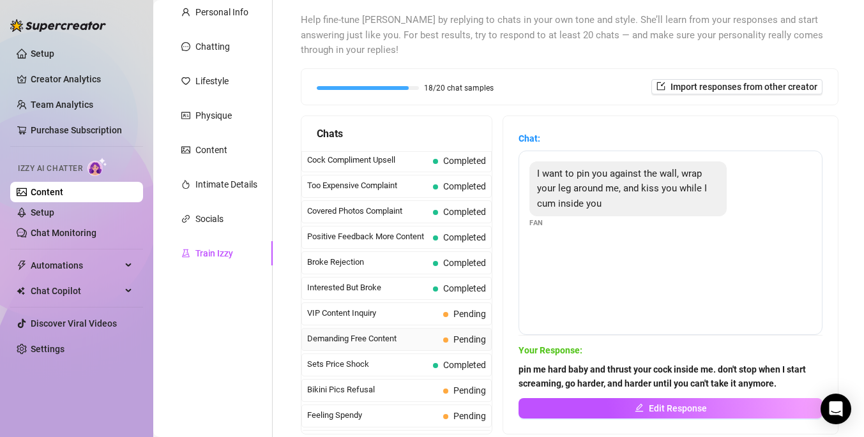
click at [431, 337] on span "Demanding Free Content" at bounding box center [372, 339] width 131 height 13
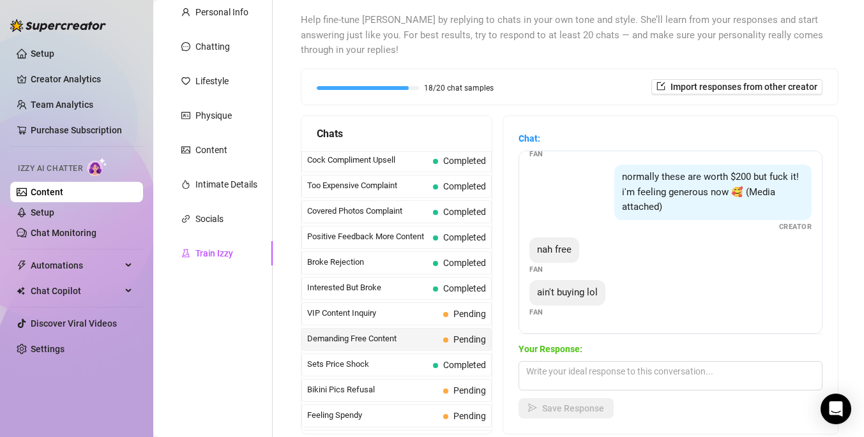
scroll to position [124, 0]
click at [563, 378] on textarea at bounding box center [670, 375] width 304 height 29
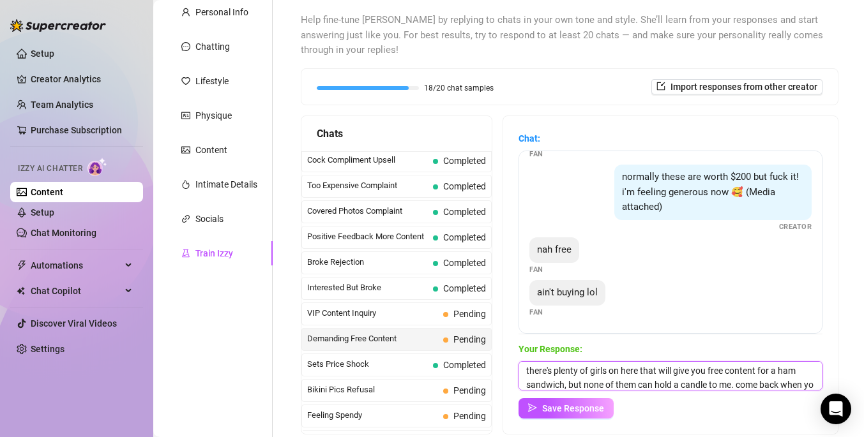
scroll to position [15, 0]
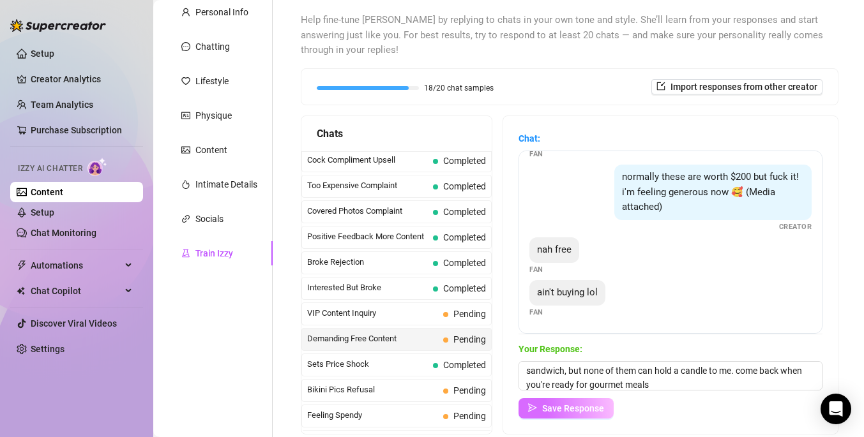
click at [581, 409] on span "Save Response" at bounding box center [573, 408] width 62 height 10
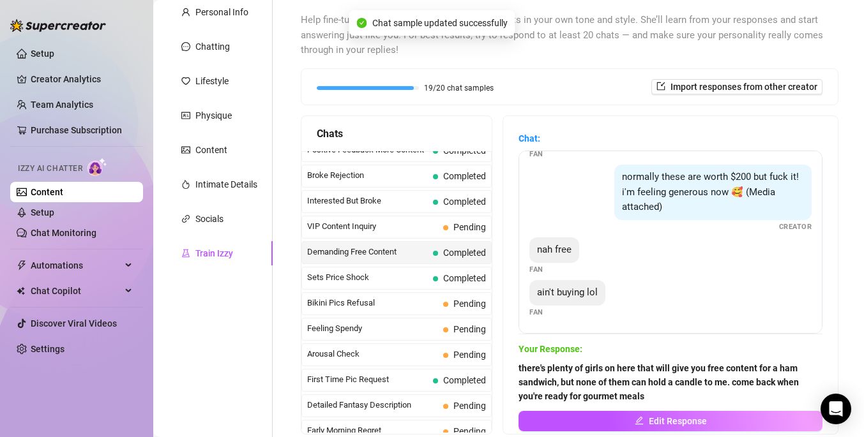
scroll to position [243, 0]
click at [382, 329] on span "Feeling Spendy" at bounding box center [372, 327] width 131 height 13
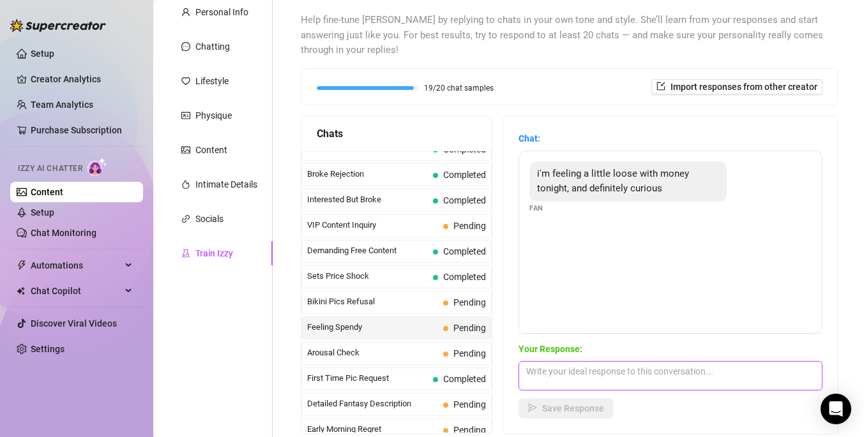
click at [548, 375] on textarea at bounding box center [670, 375] width 304 height 29
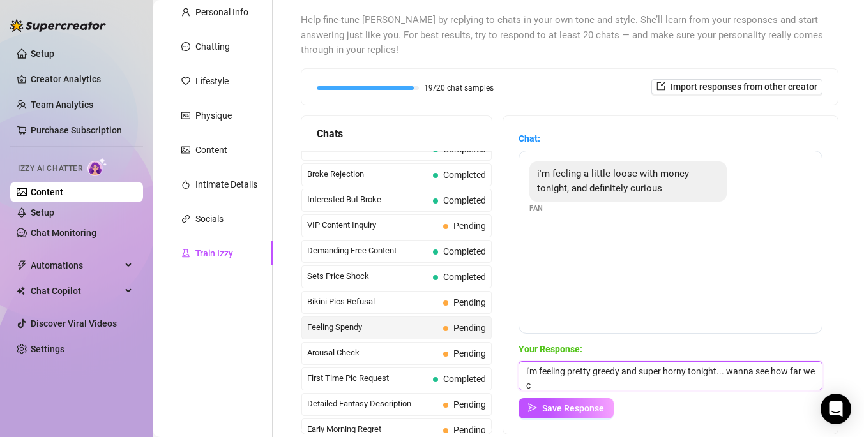
scroll to position [1, 0]
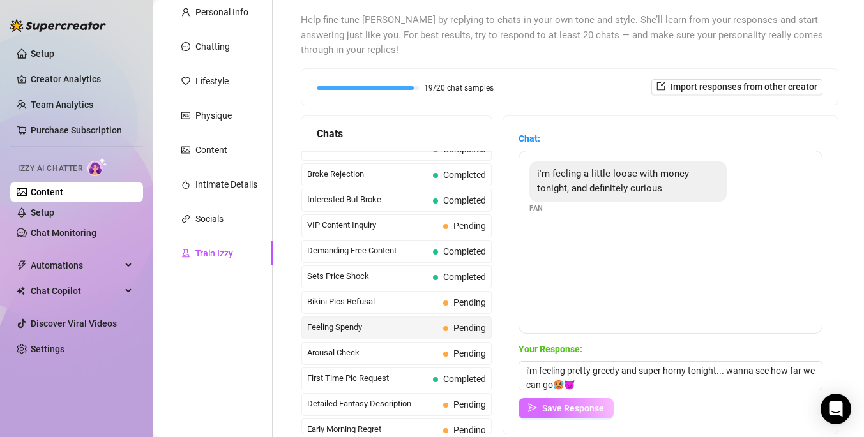
click at [586, 409] on span "Save Response" at bounding box center [573, 408] width 62 height 10
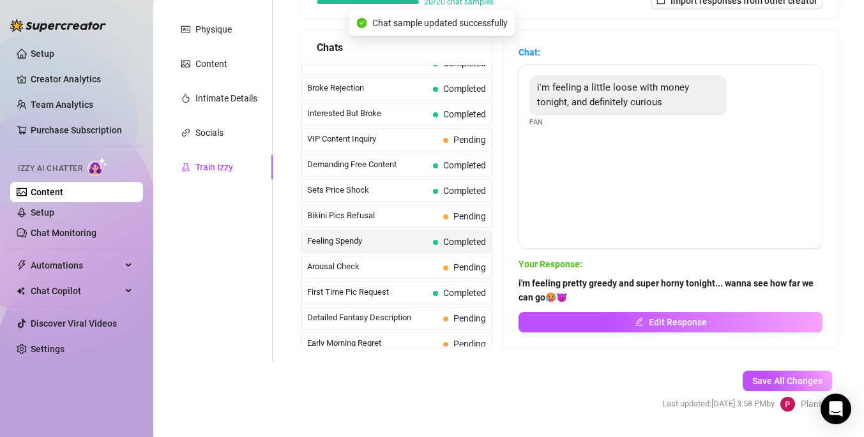
scroll to position [243, 0]
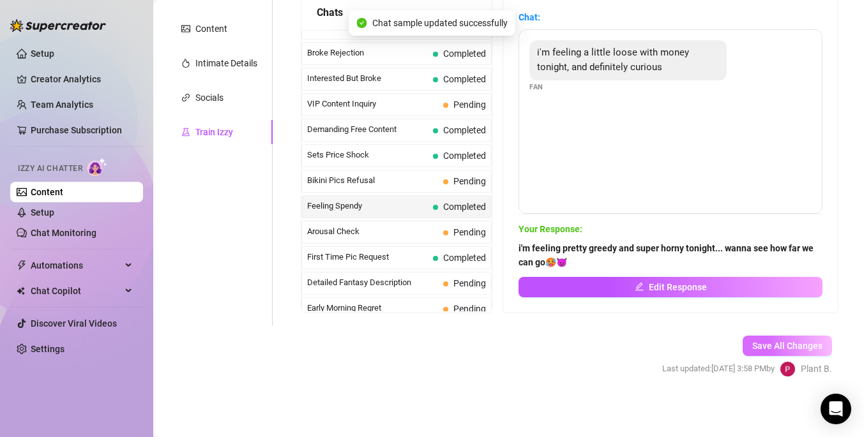
click at [784, 347] on span "Save All Changes" at bounding box center [787, 346] width 70 height 10
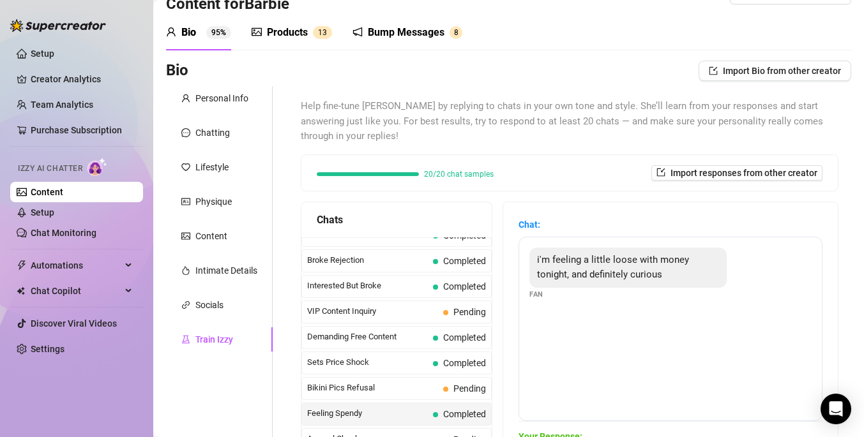
scroll to position [50, 0]
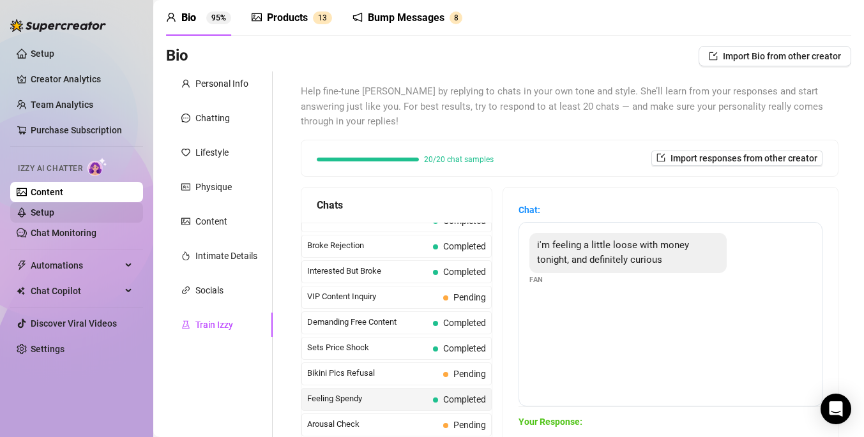
click at [47, 209] on link "Setup" at bounding box center [43, 212] width 24 height 10
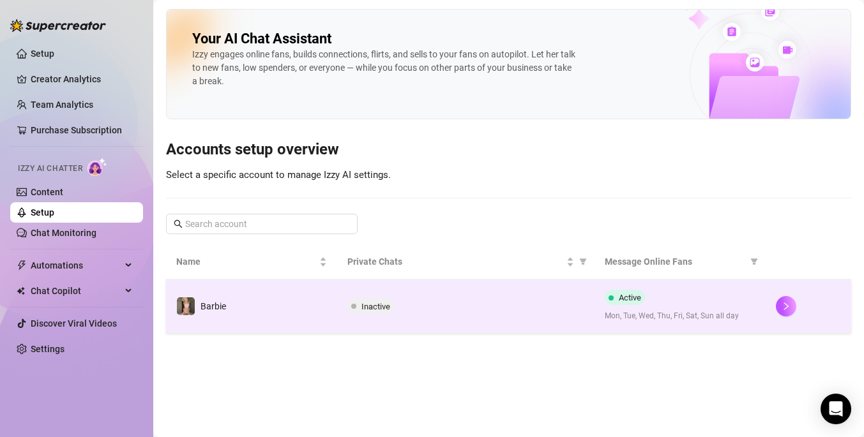
click at [774, 310] on td at bounding box center [808, 307] width 86 height 54
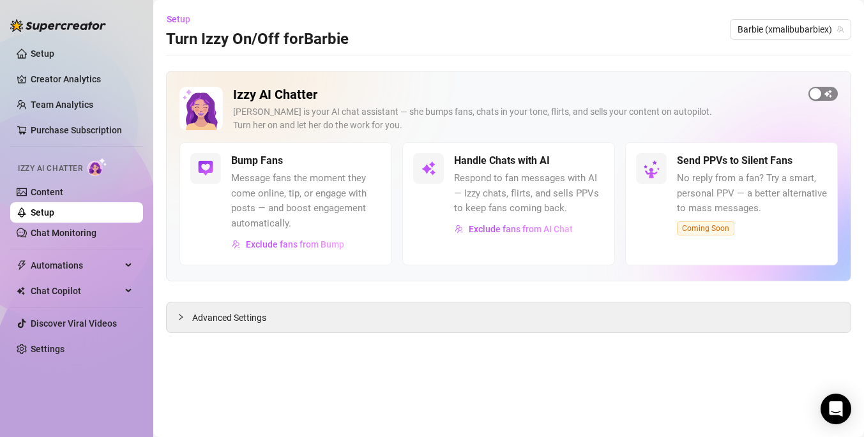
click at [816, 96] on div "button" at bounding box center [814, 93] width 11 height 11
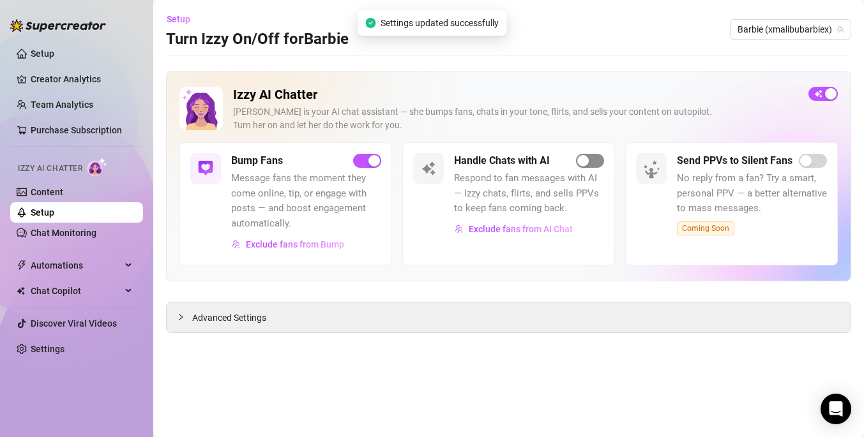
click at [587, 157] on div "button" at bounding box center [582, 160] width 11 height 11
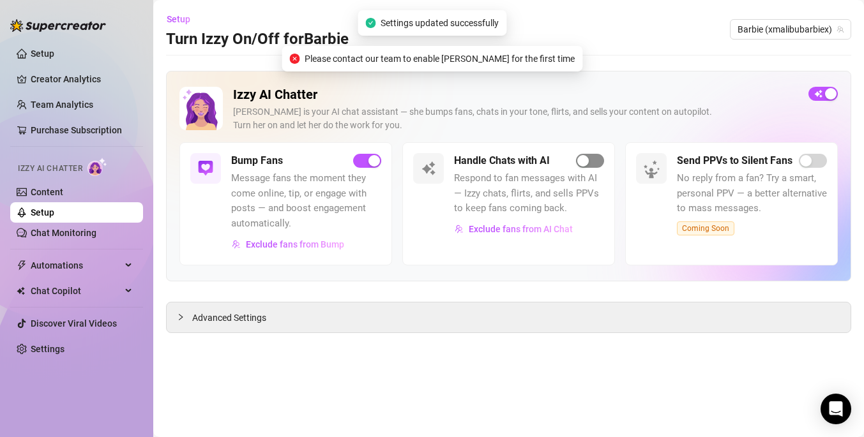
click at [579, 160] on div "button" at bounding box center [582, 160] width 11 height 11
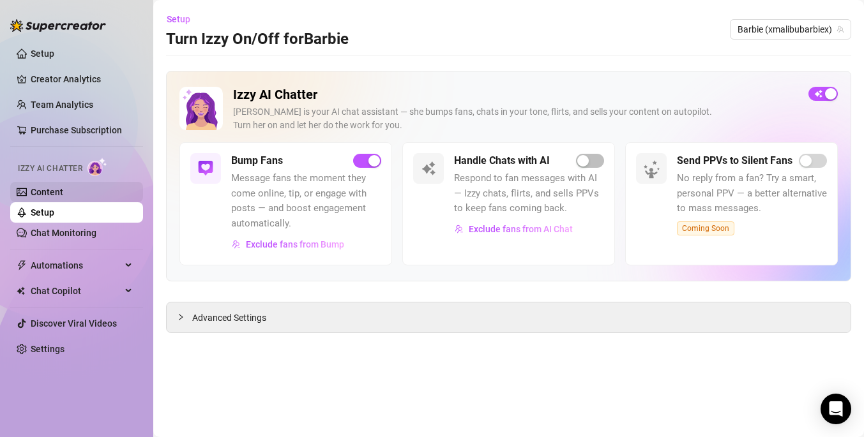
click at [54, 193] on link "Content" at bounding box center [47, 192] width 33 height 10
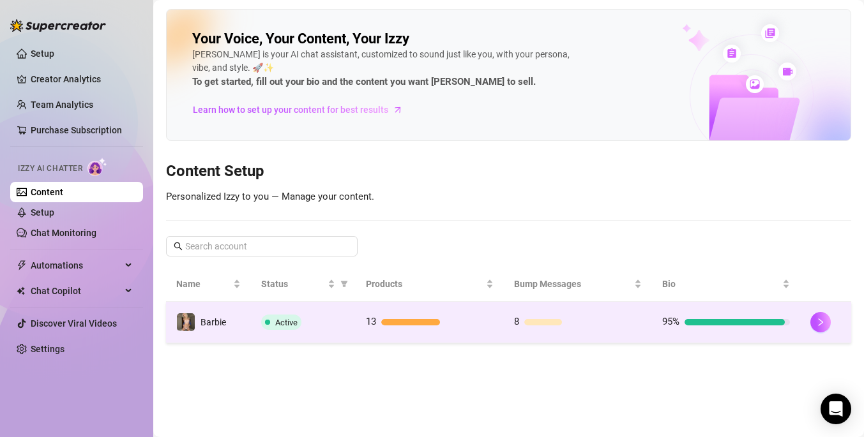
click at [511, 329] on td "8" at bounding box center [578, 322] width 148 height 41
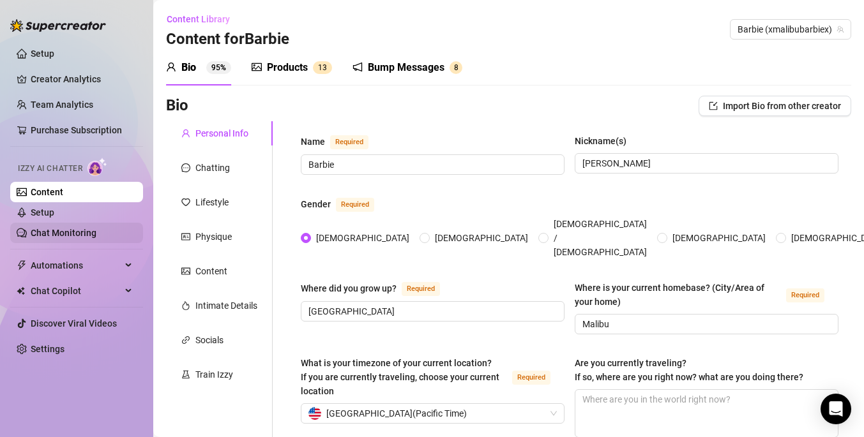
click at [66, 229] on link "Chat Monitoring" at bounding box center [64, 233] width 66 height 10
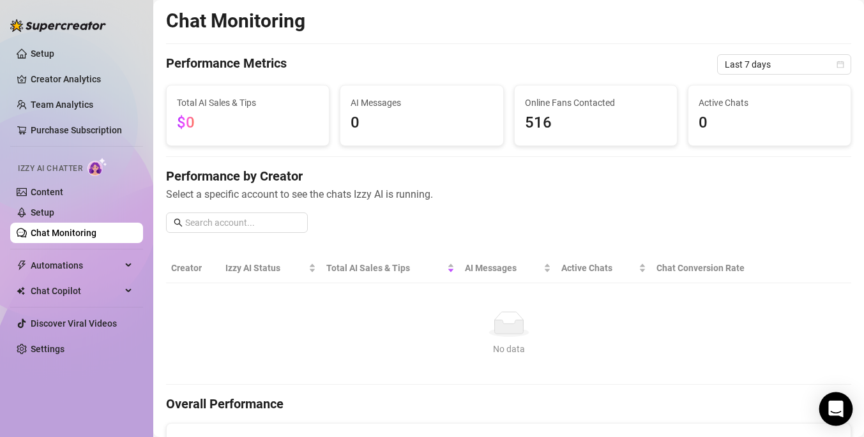
click at [832, 417] on div "Open Intercom Messenger" at bounding box center [836, 410] width 34 height 34
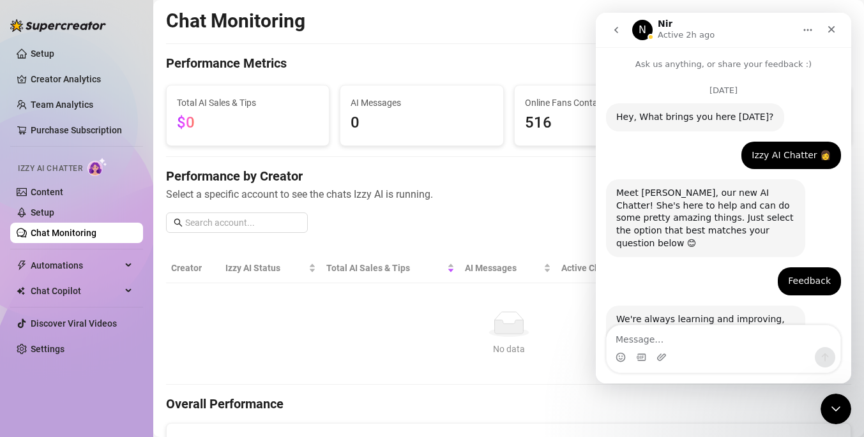
scroll to position [3266, 0]
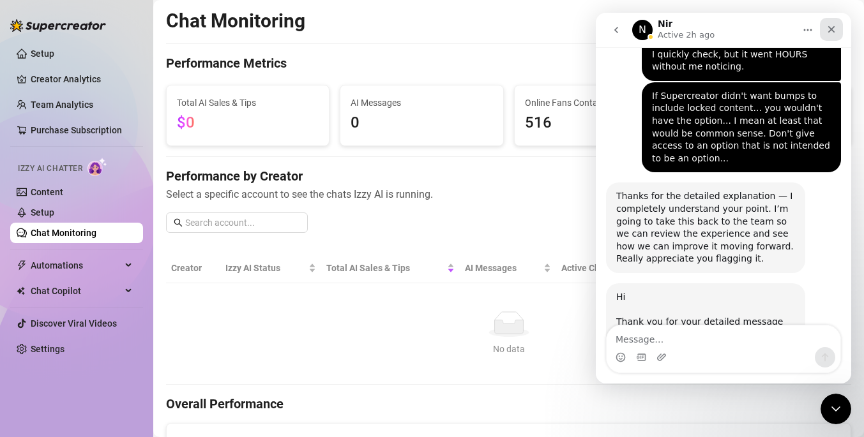
click at [837, 35] on div "Close" at bounding box center [831, 29] width 23 height 23
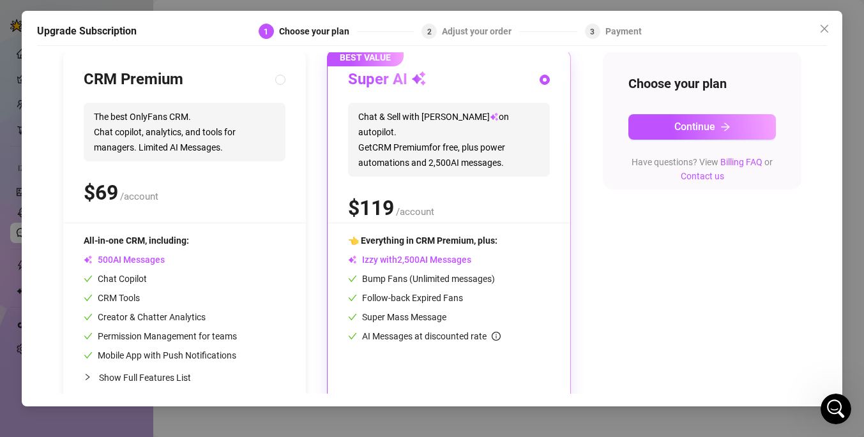
scroll to position [135, 0]
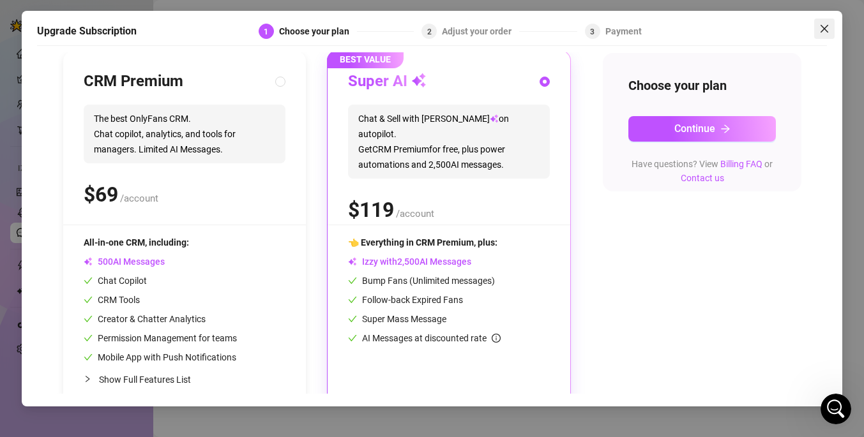
click at [826, 25] on icon "close" at bounding box center [824, 29] width 10 height 10
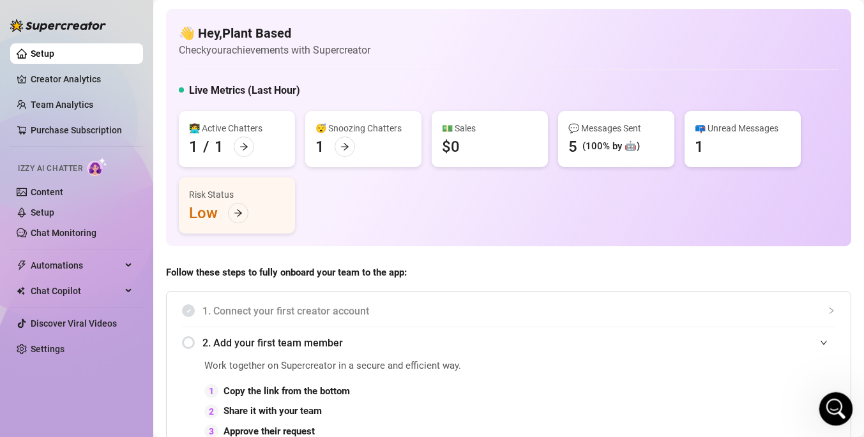
click at [830, 403] on icon "Open Intercom Messenger" at bounding box center [833, 407] width 21 height 21
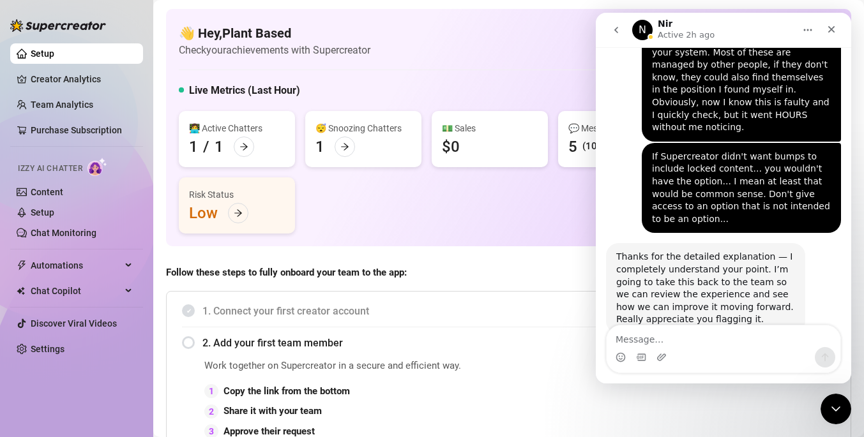
scroll to position [3266, 0]
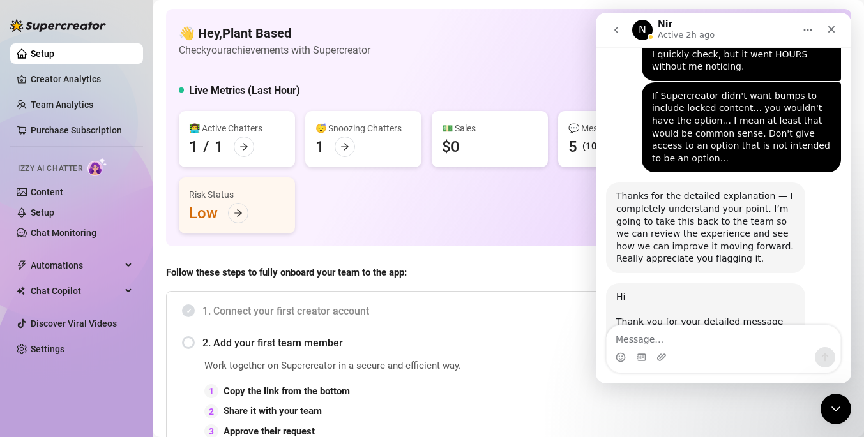
click at [663, 334] on textarea "Message…" at bounding box center [723, 337] width 234 height 22
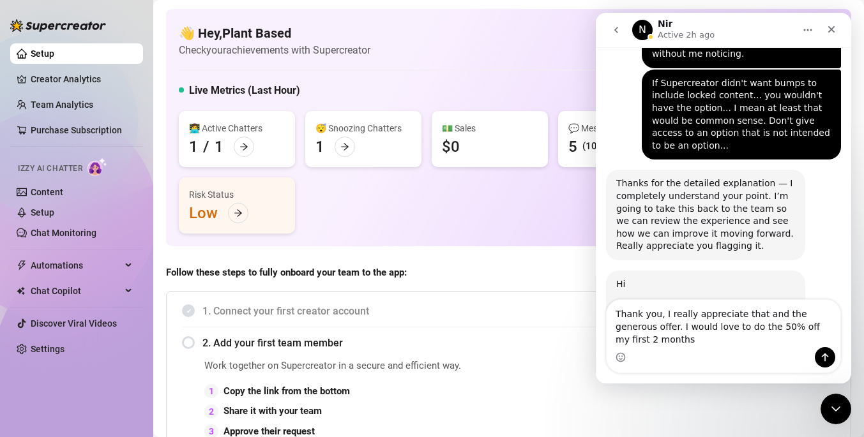
scroll to position [3291, 0]
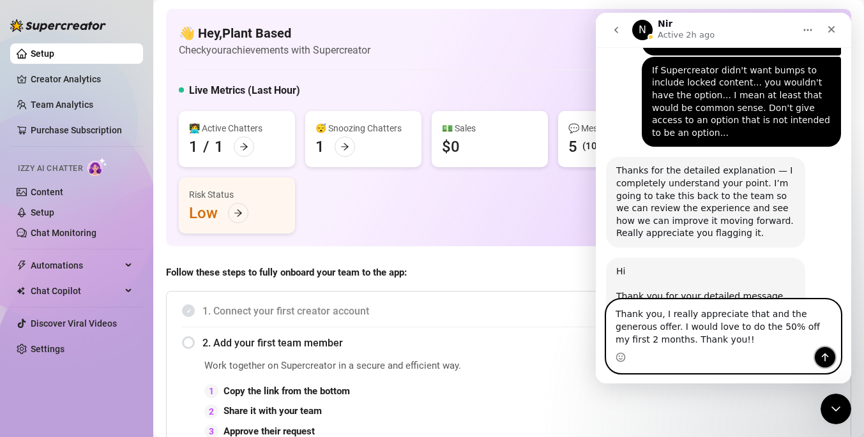
click at [831, 356] on button "Send a message…" at bounding box center [824, 357] width 20 height 20
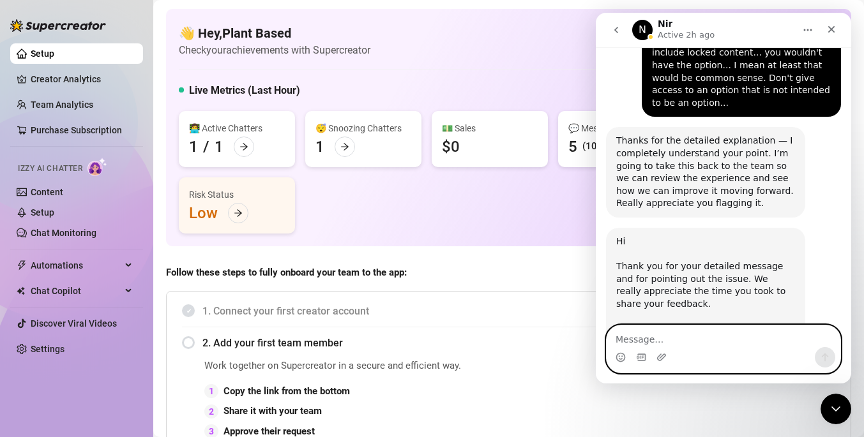
scroll to position [3346, 0]
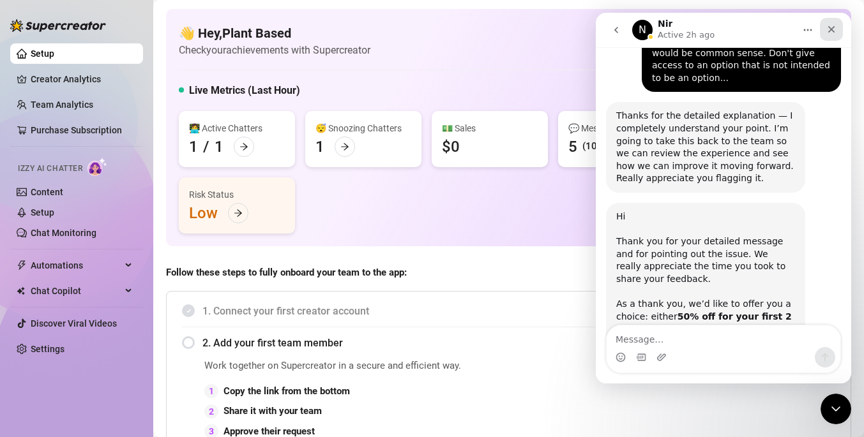
click at [834, 26] on icon "Close" at bounding box center [831, 29] width 10 height 10
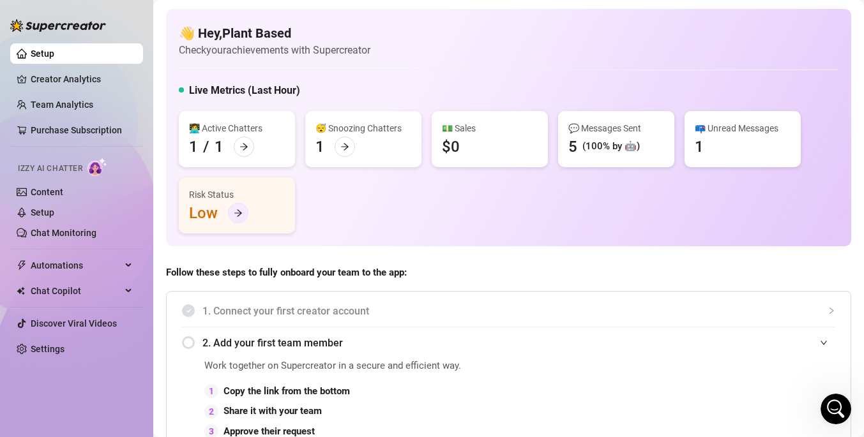
click at [246, 213] on div at bounding box center [238, 213] width 20 height 20
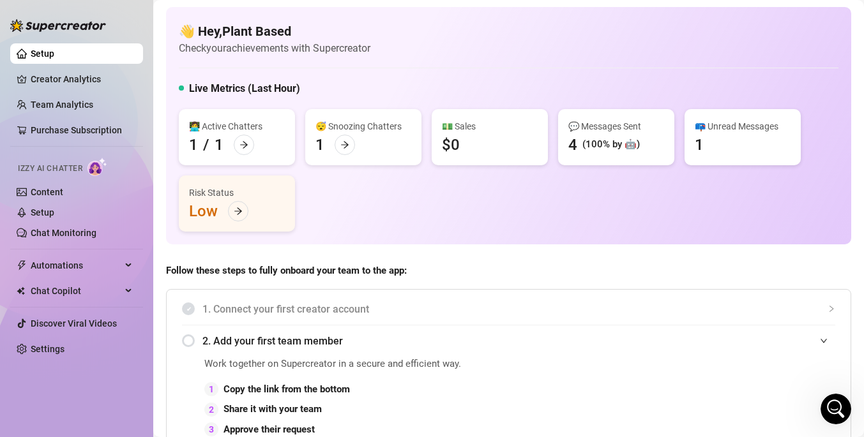
scroll to position [0, 0]
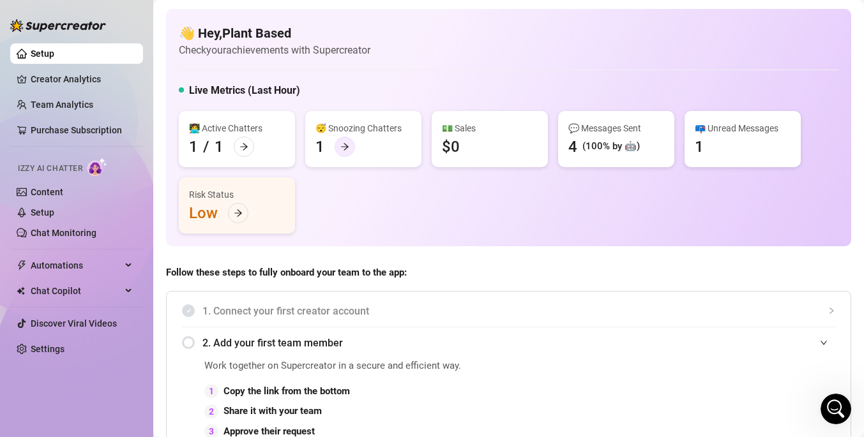
click at [347, 147] on icon "arrow-right" at bounding box center [345, 147] width 8 height 7
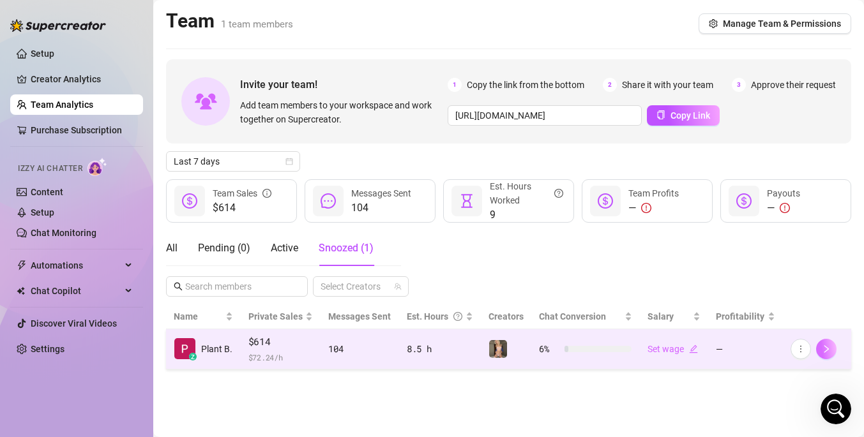
click at [826, 345] on icon "right" at bounding box center [826, 349] width 9 height 9
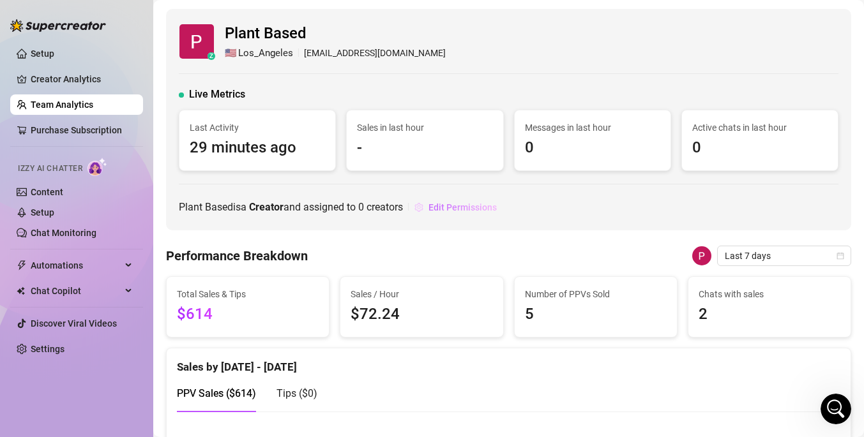
click at [465, 207] on span "Edit Permissions" at bounding box center [462, 207] width 68 height 10
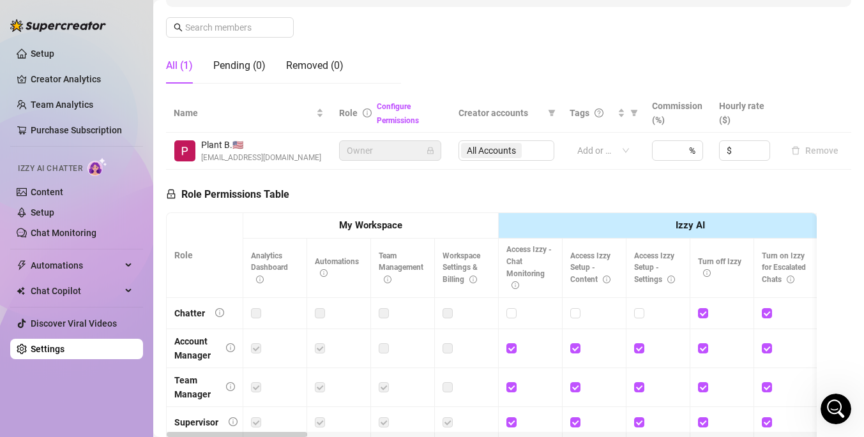
scroll to position [193, 0]
click at [511, 152] on div "All Accounts" at bounding box center [506, 150] width 96 height 20
click at [610, 149] on div at bounding box center [596, 150] width 49 height 18
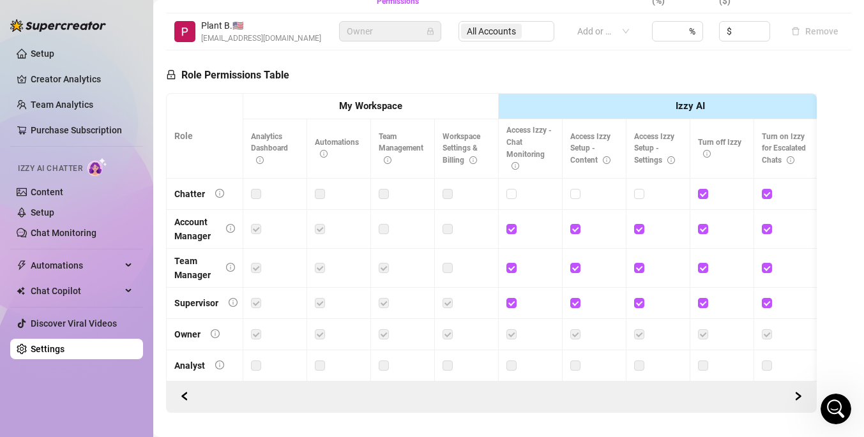
scroll to position [340, 0]
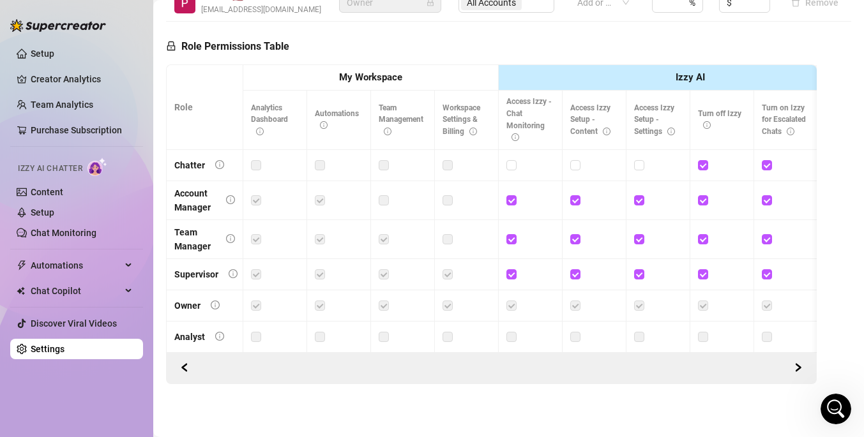
click at [386, 79] on strong "My Workspace" at bounding box center [370, 76] width 63 height 11
click at [666, 89] on th "Izzy AI" at bounding box center [690, 78] width 383 height 26
click at [678, 74] on strong "Izzy AI" at bounding box center [689, 76] width 29 height 11
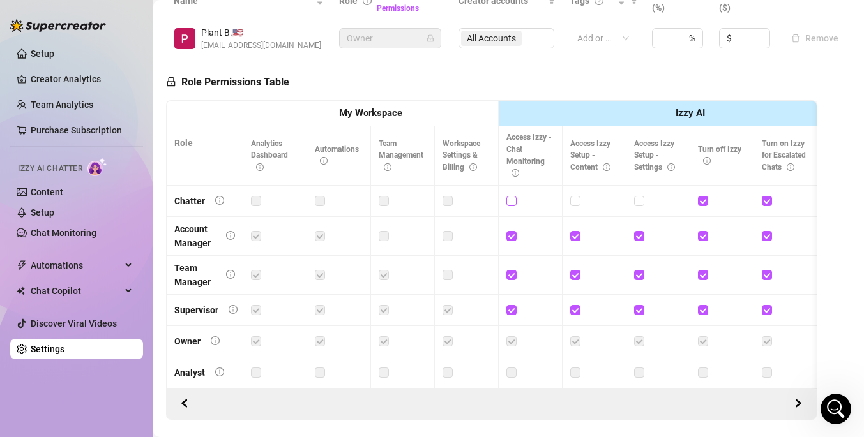
click at [512, 200] on input "checkbox" at bounding box center [510, 200] width 9 height 9
click at [573, 200] on input "checkbox" at bounding box center [574, 200] width 9 height 9
click at [638, 203] on input "checkbox" at bounding box center [638, 200] width 9 height 9
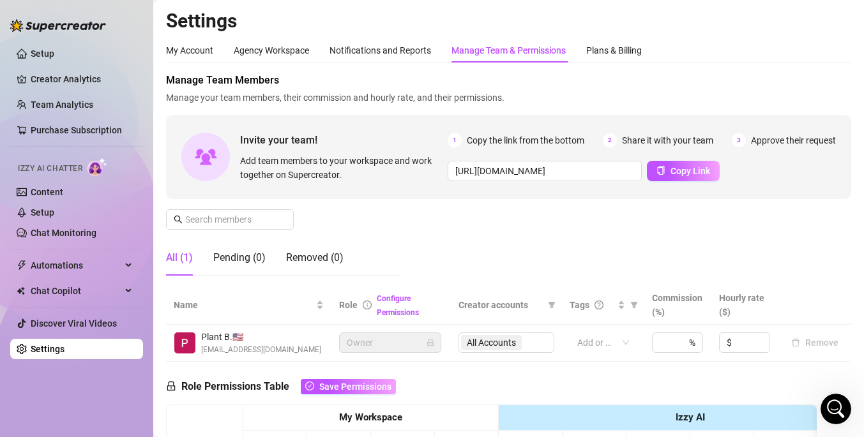
scroll to position [341, 0]
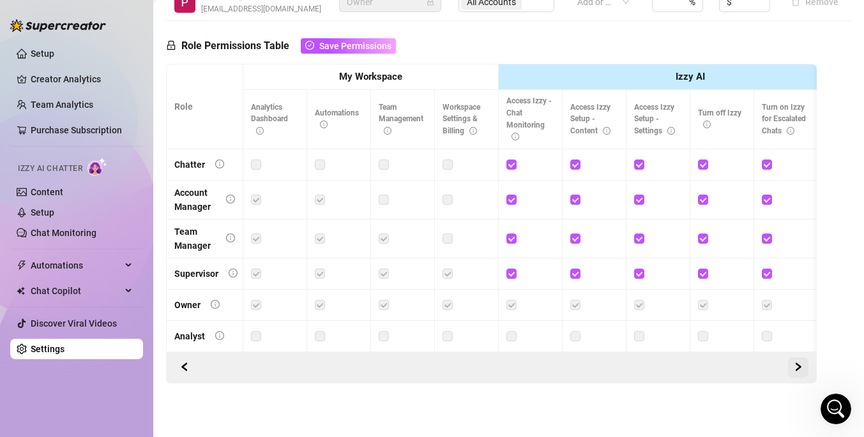
click at [797, 366] on icon "right" at bounding box center [797, 367] width 9 height 9
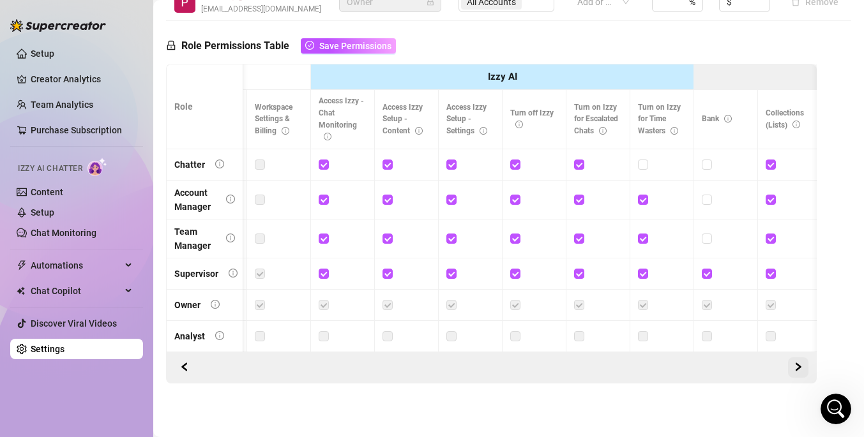
scroll to position [0, 191]
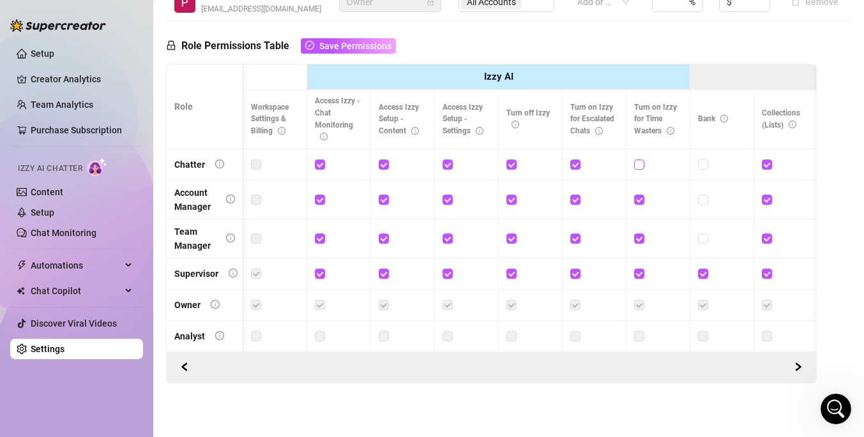
click at [640, 163] on input "checkbox" at bounding box center [638, 164] width 9 height 9
click at [185, 369] on icon "left" at bounding box center [184, 367] width 4 height 8
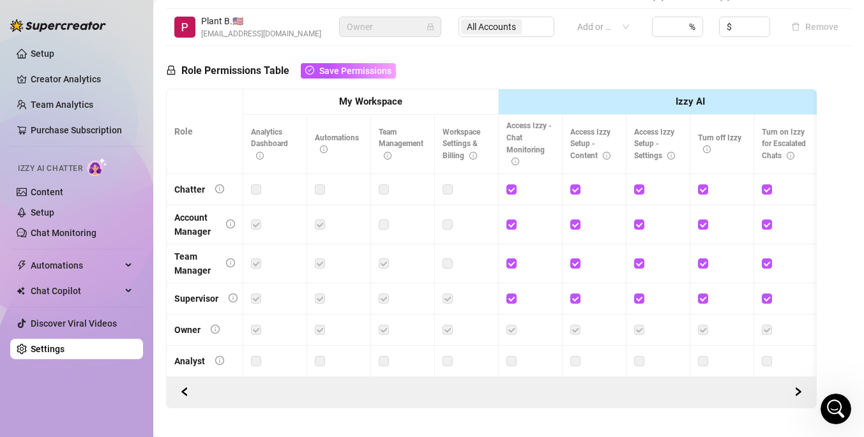
scroll to position [309, 0]
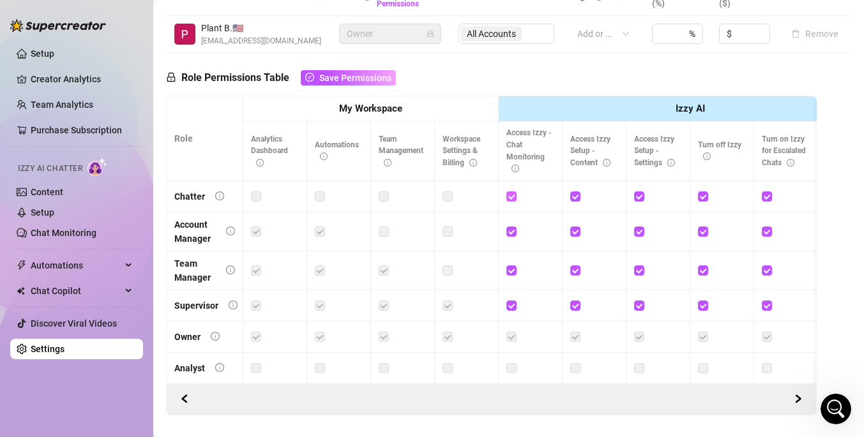
click at [511, 200] on span at bounding box center [511, 196] width 10 height 10
click at [511, 200] on input "checkbox" at bounding box center [510, 195] width 9 height 9
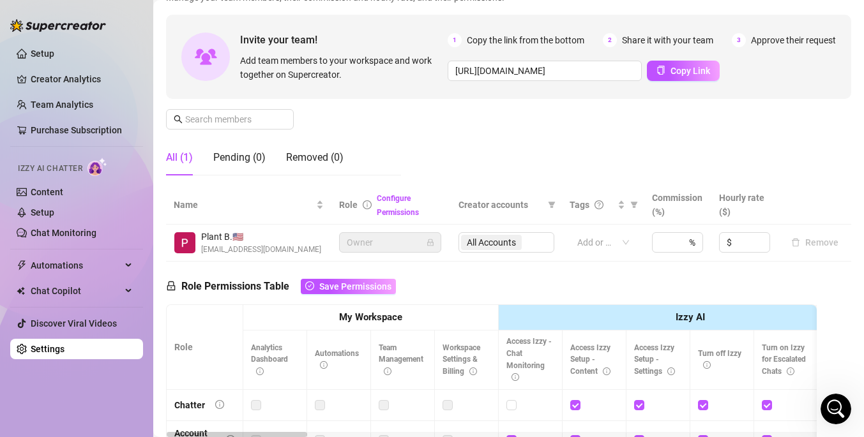
scroll to position [72, 0]
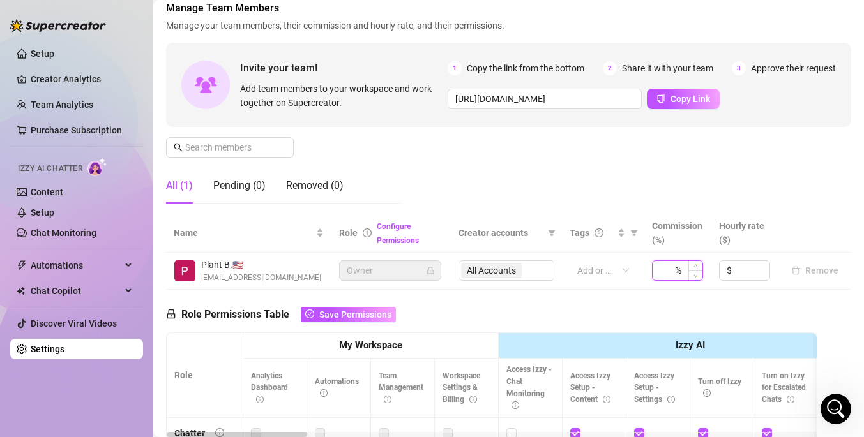
click at [672, 273] on input at bounding box center [665, 270] width 13 height 19
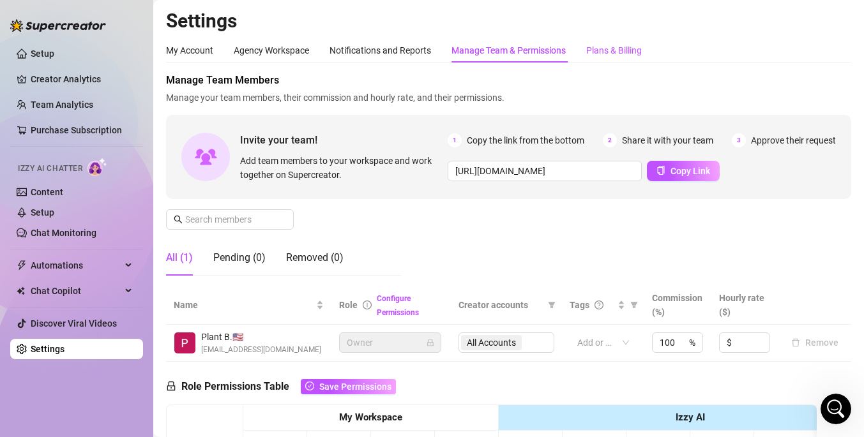
click at [610, 54] on div "Plans & Billing" at bounding box center [614, 50] width 56 height 14
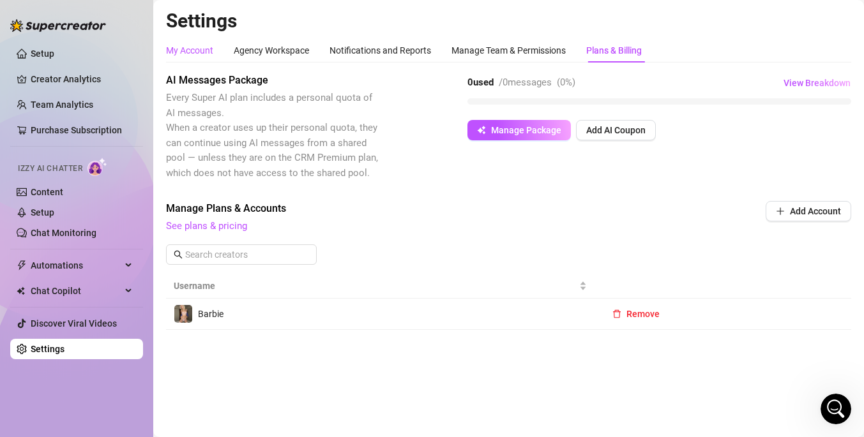
click at [187, 50] on div "My Account" at bounding box center [189, 50] width 47 height 14
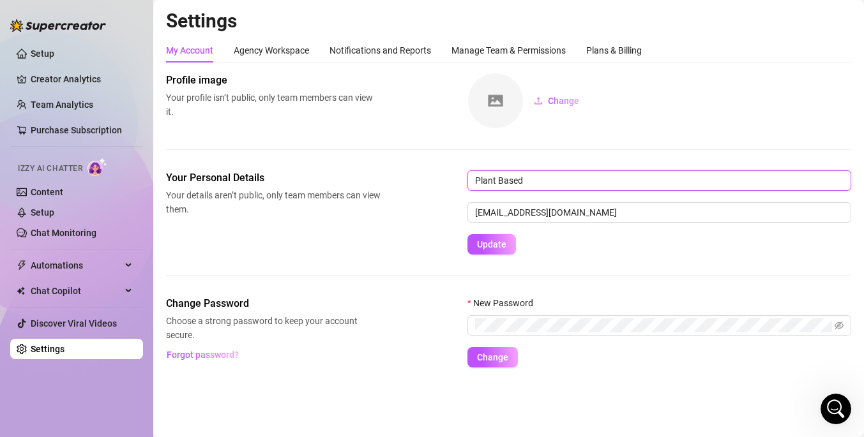
drag, startPoint x: 541, startPoint y: 180, endPoint x: 427, endPoint y: 176, distance: 114.3
click at [427, 176] on div "Your Personal Details Your details aren’t public, only team members can view th…" at bounding box center [508, 212] width 685 height 84
click at [507, 241] on button "Update" at bounding box center [491, 244] width 49 height 20
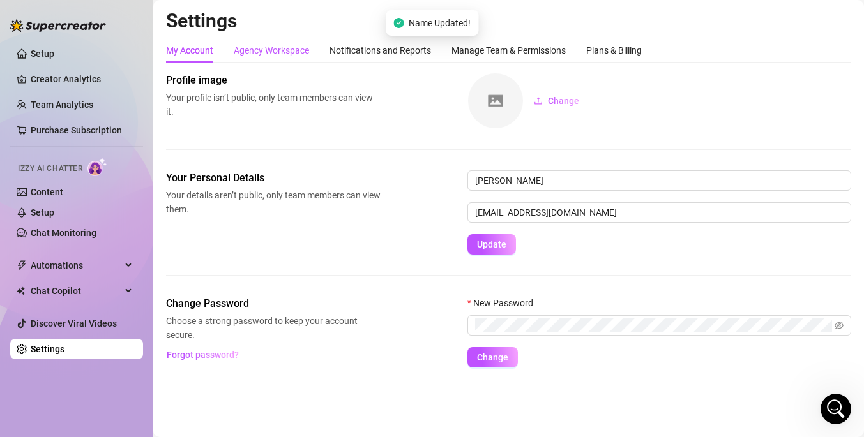
click at [285, 52] on div "Agency Workspace" at bounding box center [271, 50] width 75 height 14
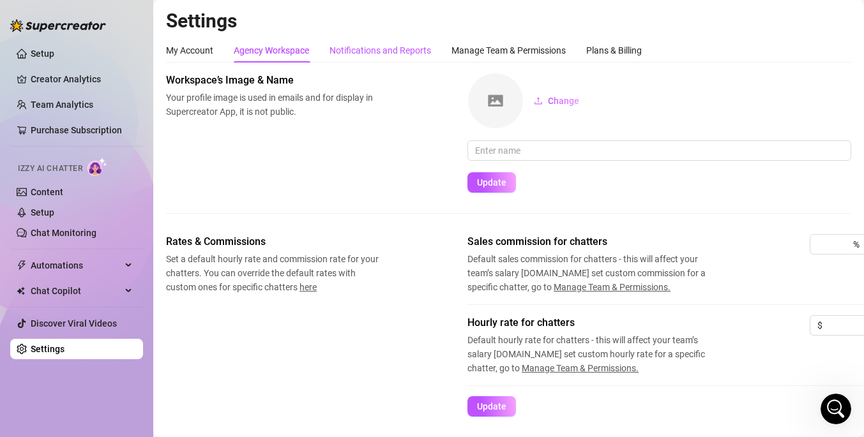
click at [384, 56] on div "Notifications and Reports" at bounding box center [379, 50] width 101 height 14
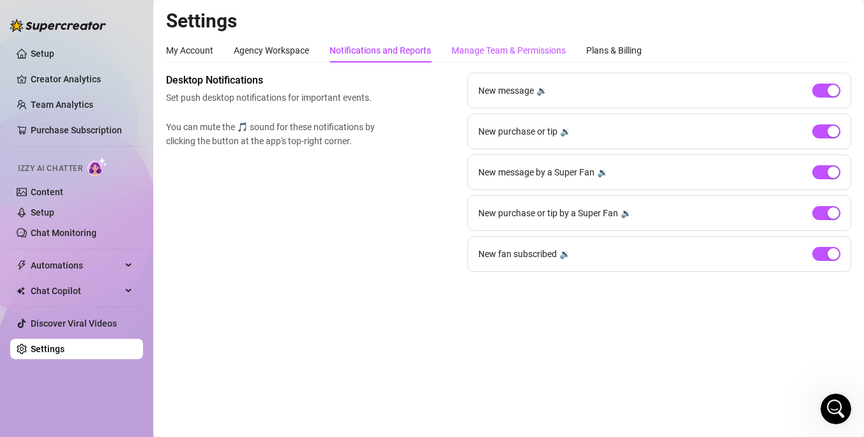
click at [465, 49] on div "Manage Team & Permissions" at bounding box center [508, 50] width 114 height 14
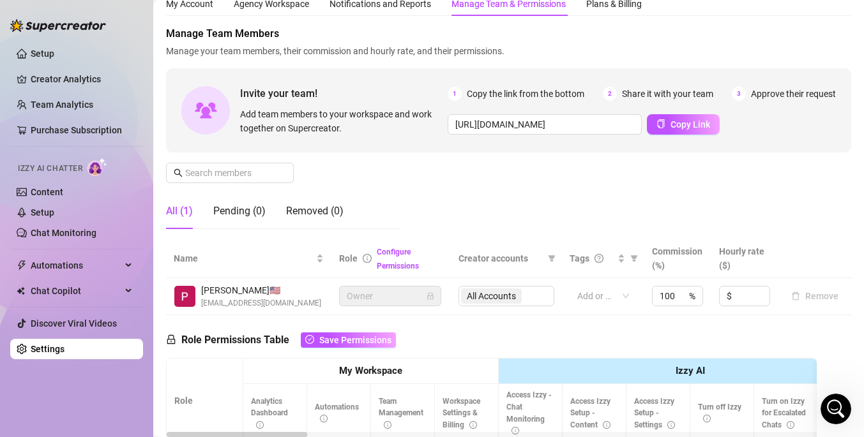
scroll to position [101, 0]
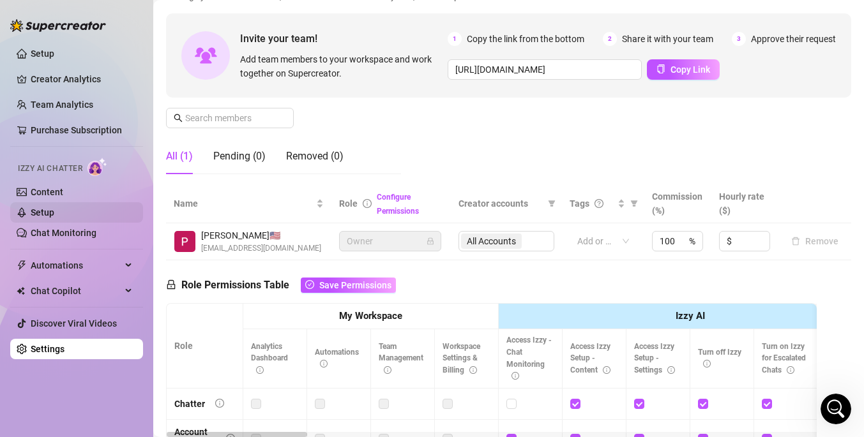
click at [54, 211] on link "Setup" at bounding box center [43, 212] width 24 height 10
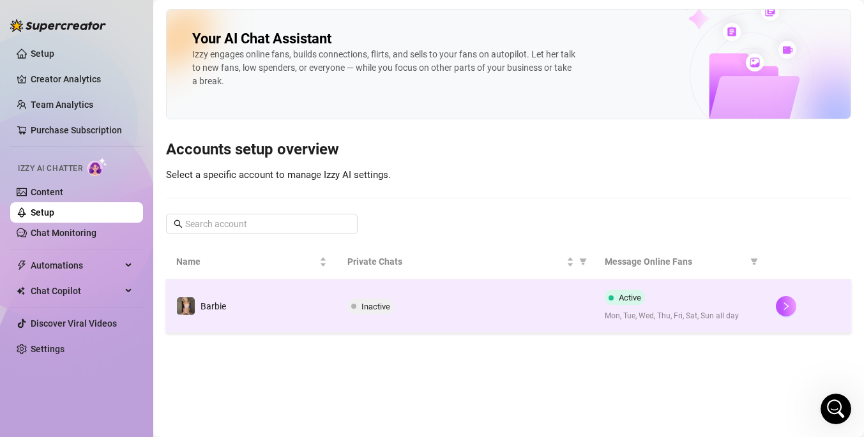
click at [369, 304] on span "Inactive" at bounding box center [375, 307] width 29 height 10
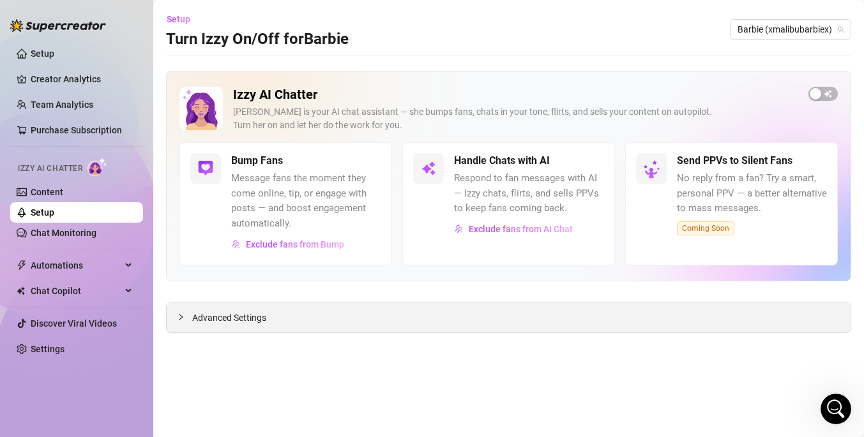
click at [184, 319] on icon "collapsed" at bounding box center [181, 317] width 8 height 8
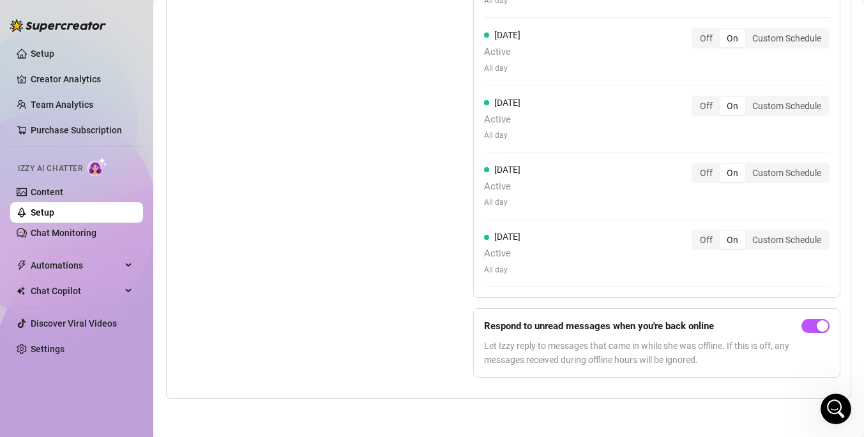
scroll to position [3346, 0]
